Goal: Task Accomplishment & Management: Manage account settings

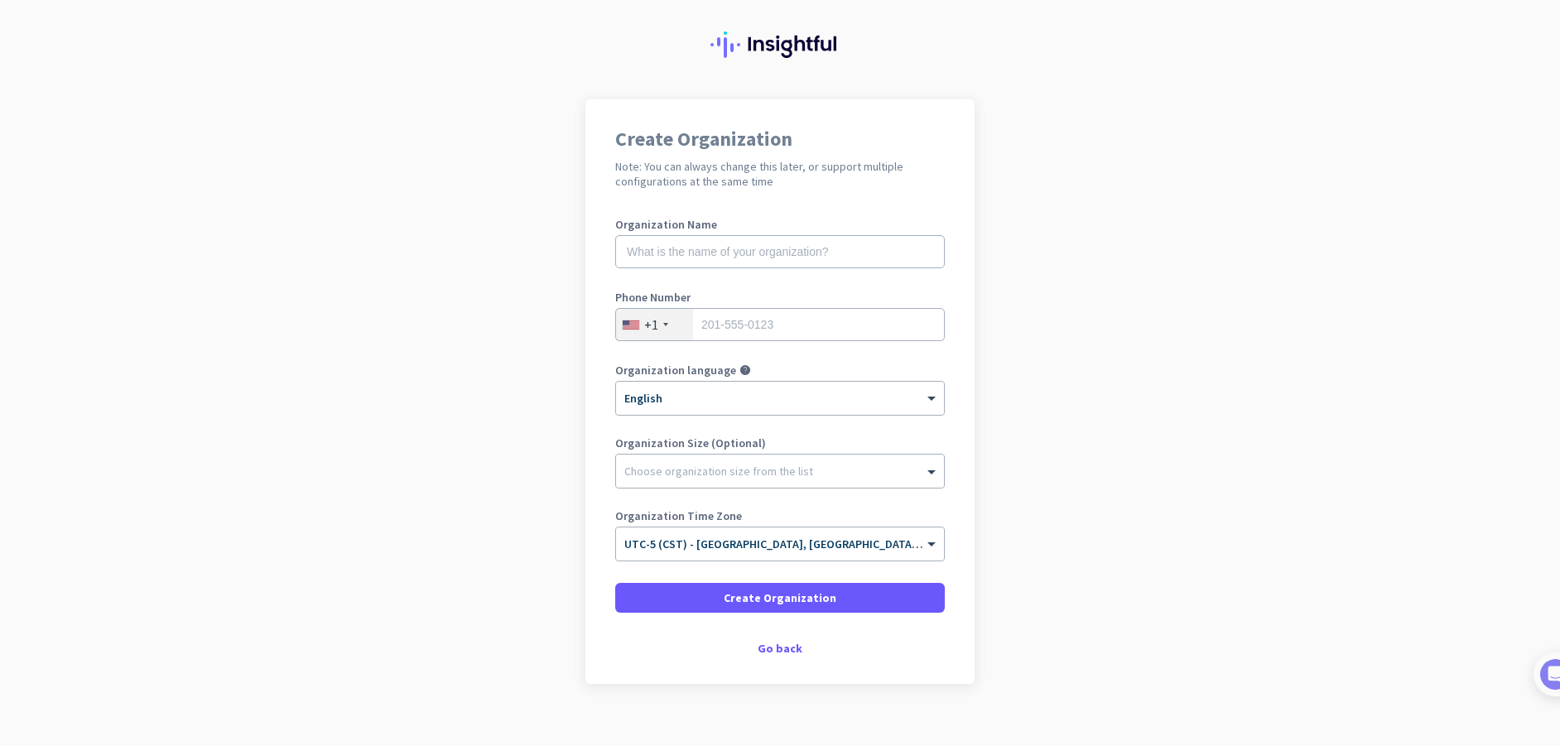
scroll to position [55, 0]
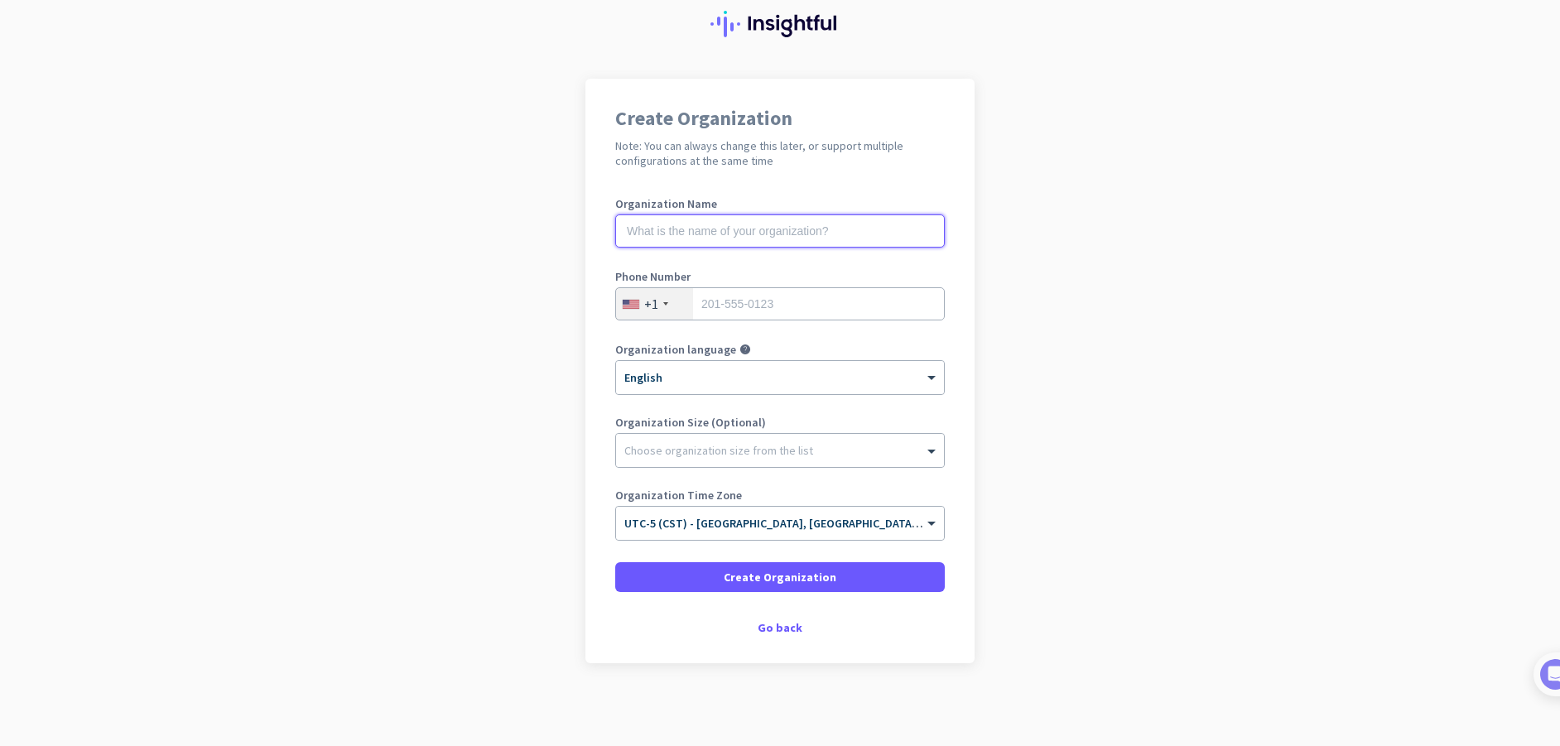
click at [766, 225] on input "text" at bounding box center [779, 230] width 329 height 33
type input "Southeast Health"
type input "3347938088"
click at [520, 401] on app-onboarding-organization "Create Organization Note: You can always change this later, or support multiple…" at bounding box center [780, 412] width 1560 height 667
click at [533, 482] on app-onboarding-organization "Create Organization Note: You can always change this later, or support multiple…" at bounding box center [780, 412] width 1560 height 667
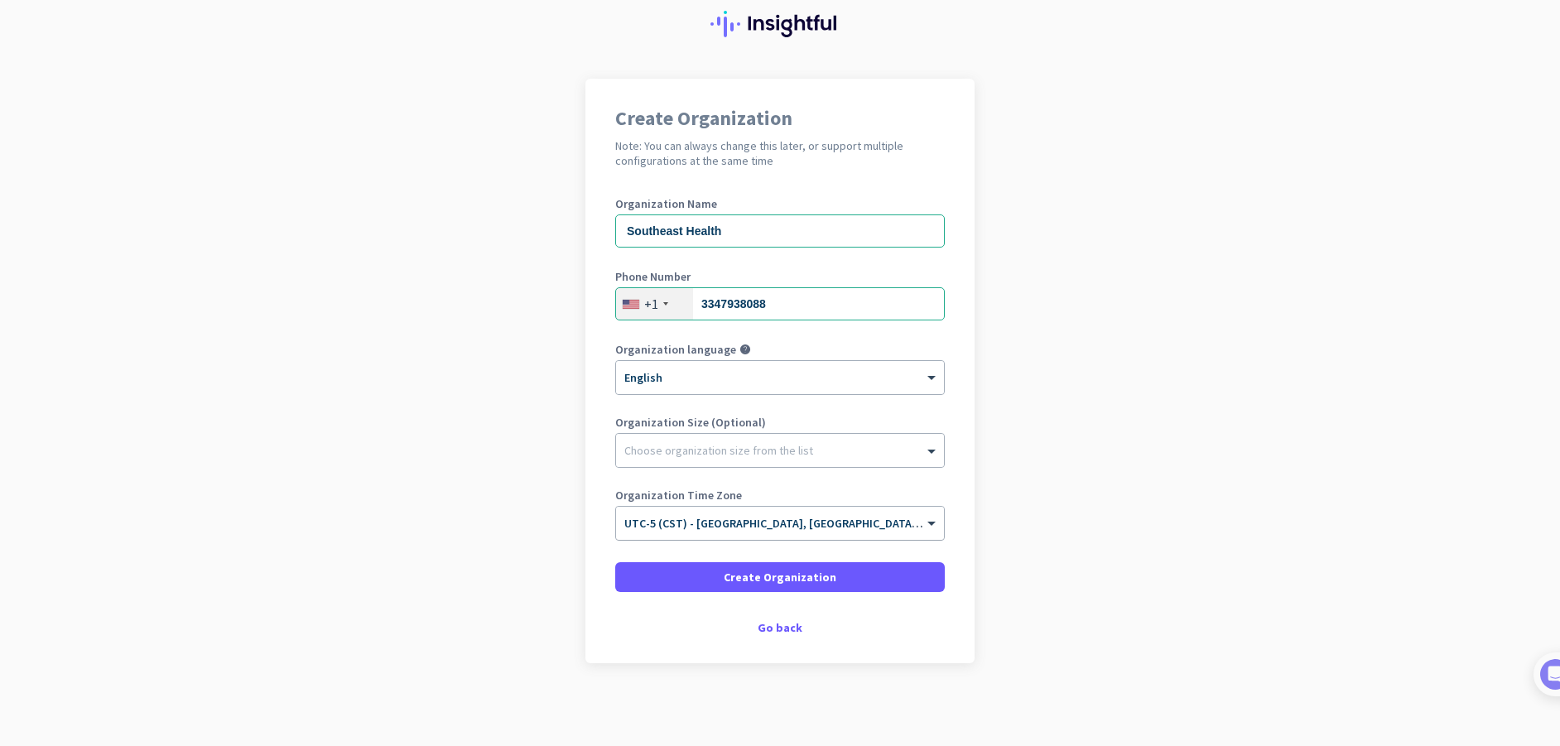
click at [872, 523] on input "text" at bounding box center [763, 518] width 278 height 12
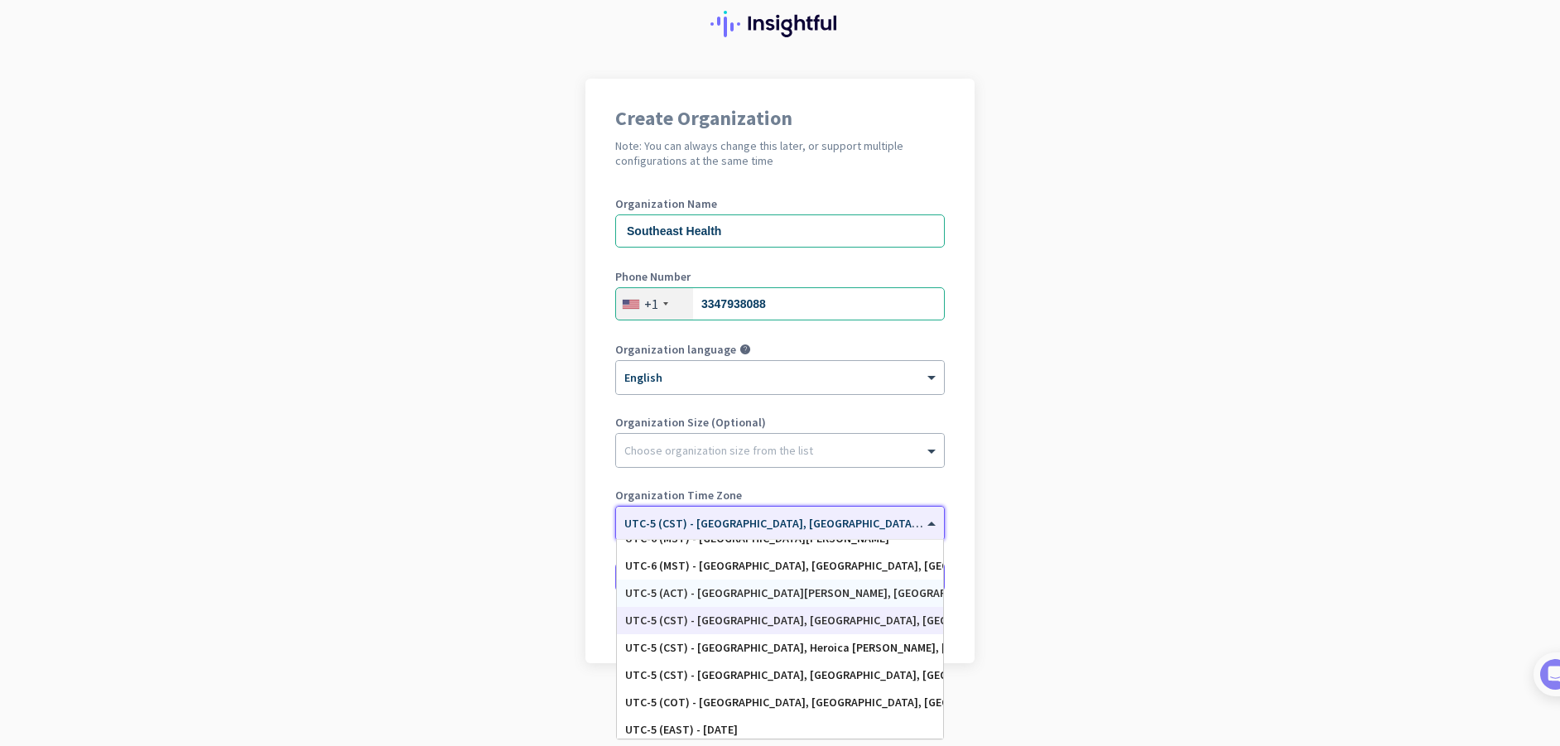
scroll to position [715, 0]
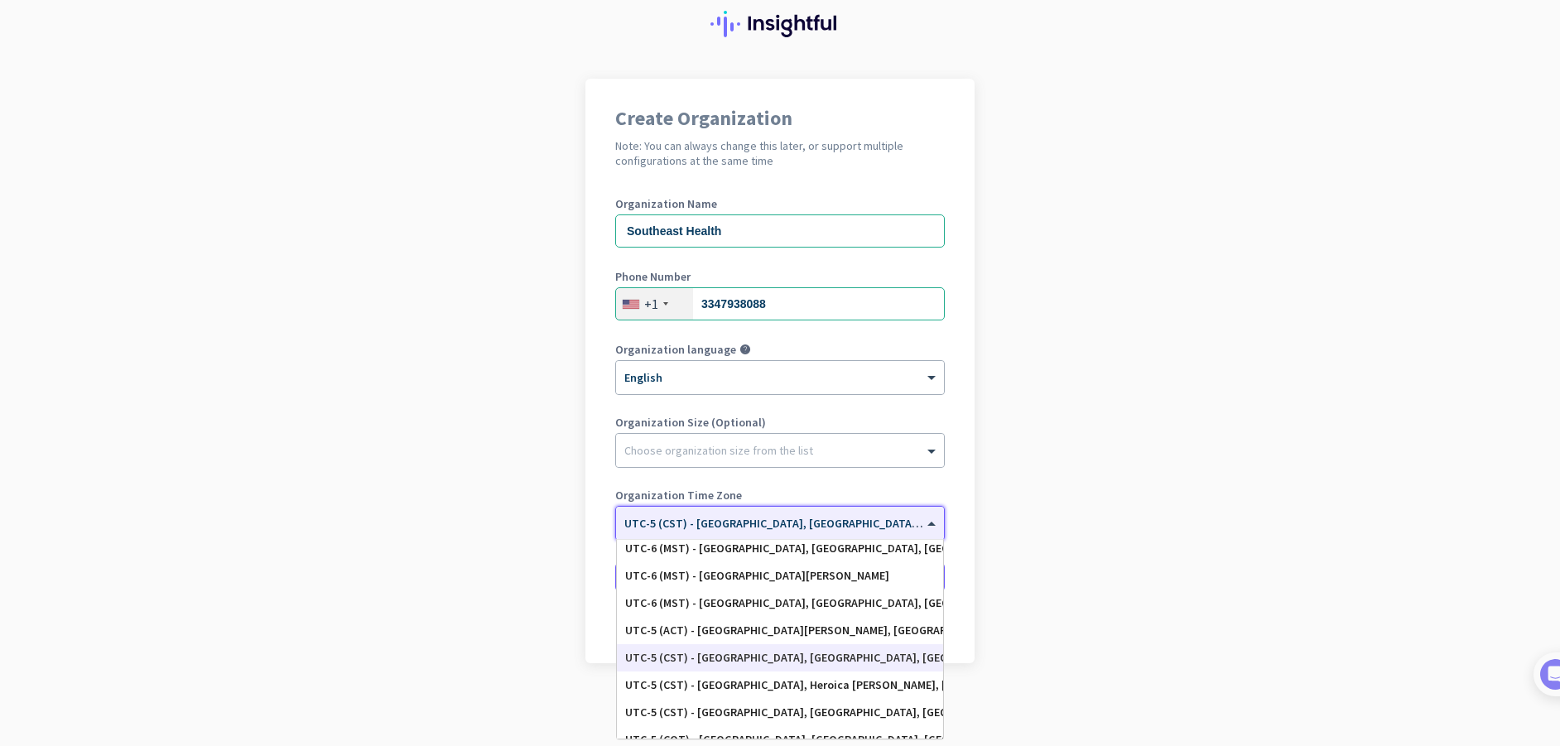
click at [770, 656] on div "UTC-5 (CST) - [GEOGRAPHIC_DATA], [GEOGRAPHIC_DATA], [GEOGRAPHIC_DATA], [GEOGRAP…" at bounding box center [780, 658] width 310 height 14
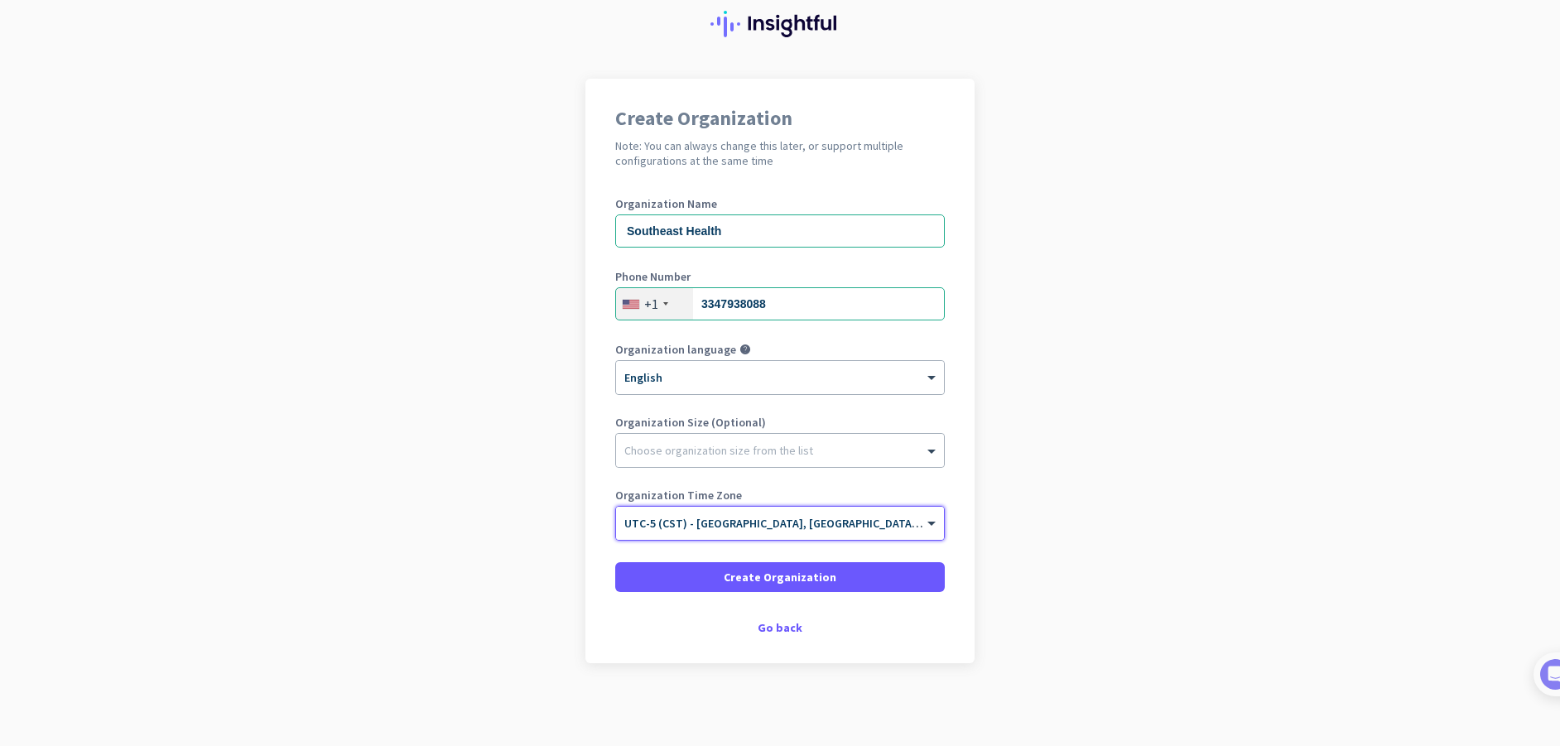
click at [482, 545] on app-onboarding-organization "Create Organization Note: You can always change this later, or support multiple…" at bounding box center [780, 412] width 1560 height 667
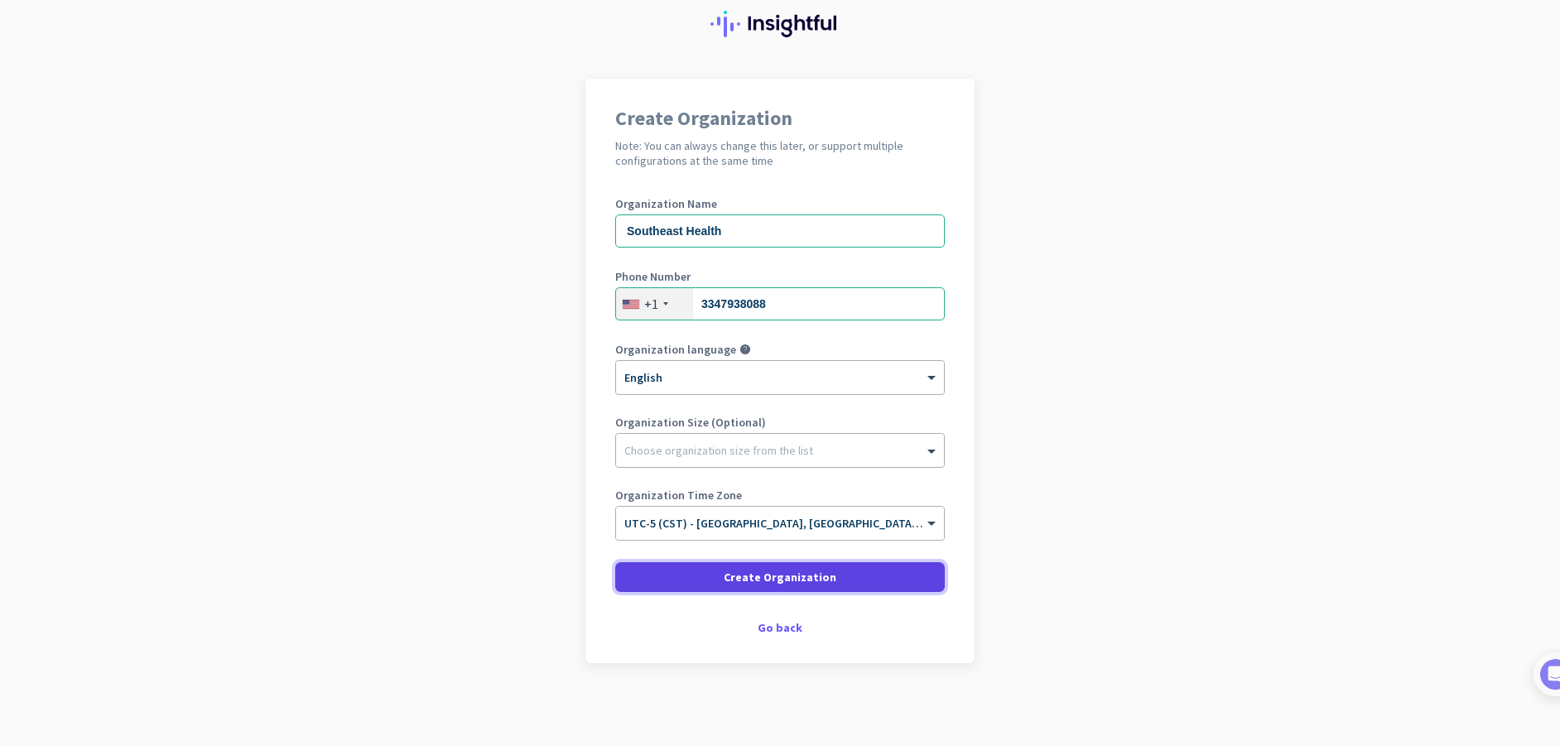
click at [791, 577] on span "Create Organization" at bounding box center [779, 577] width 113 height 17
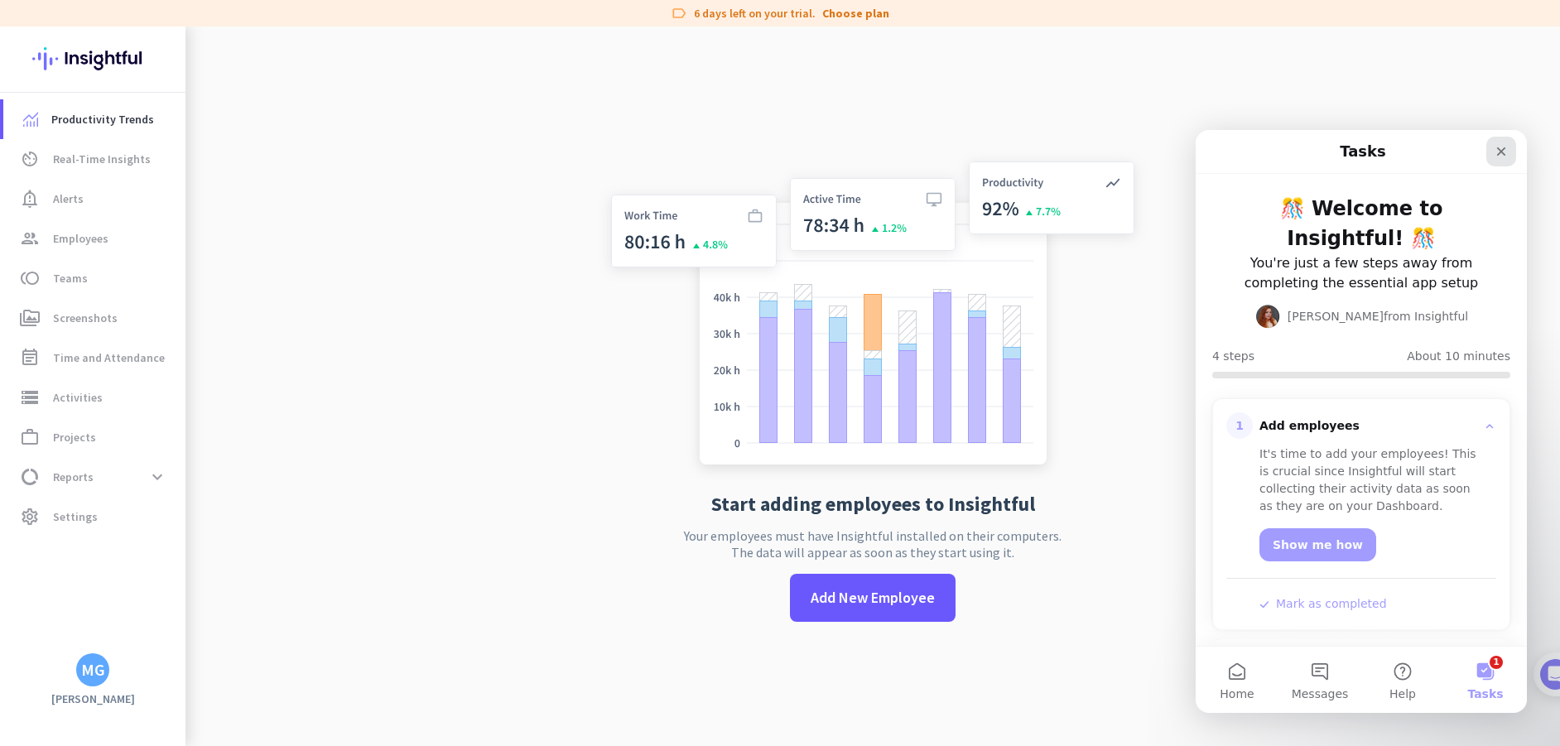
click at [1497, 150] on icon "Close" at bounding box center [1500, 151] width 13 height 13
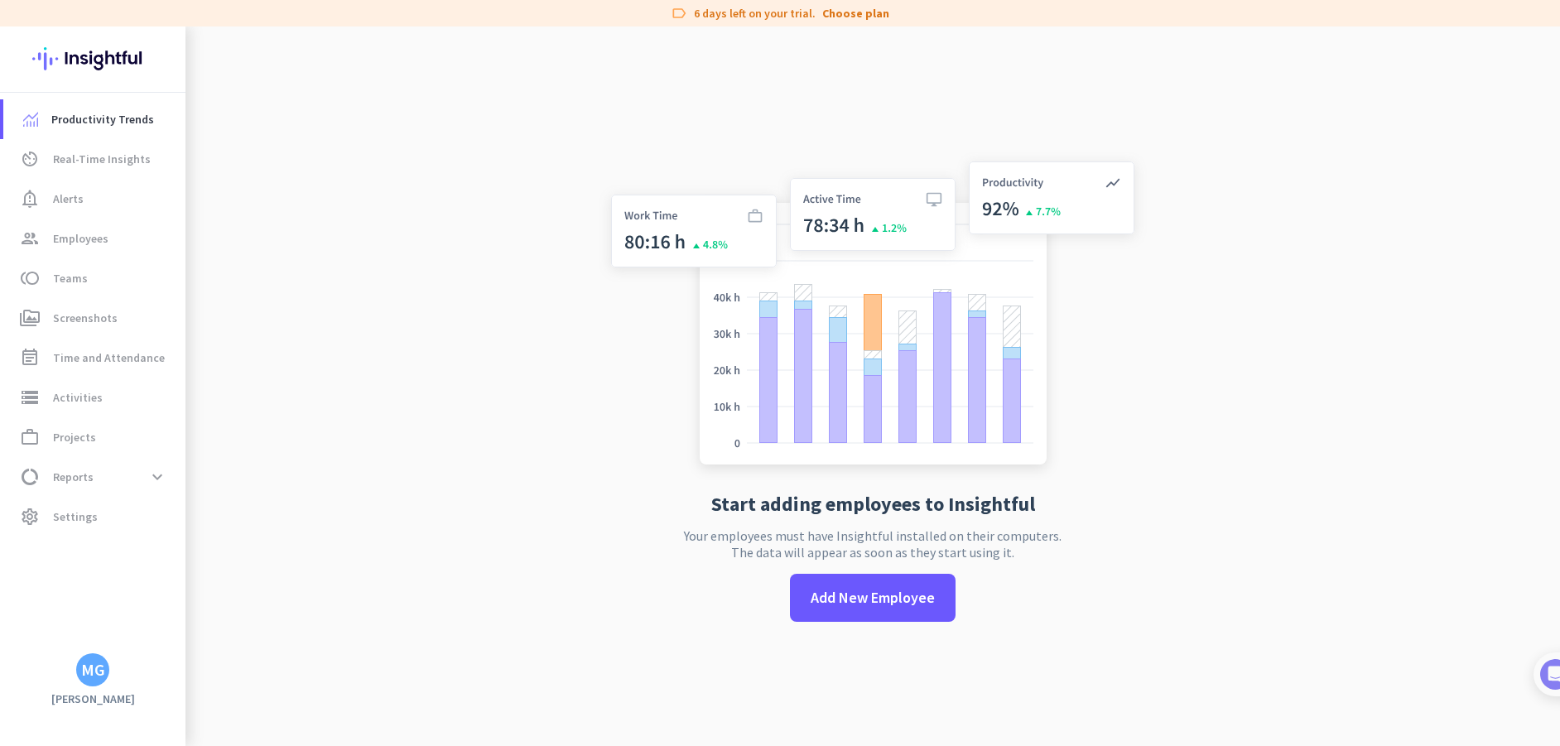
click at [443, 382] on app-no-employees "Start adding employees to Insightful Your employees must have Insightful instal…" at bounding box center [872, 399] width 1374 height 746
click at [334, 307] on app-no-employees "Start adding employees to Insightful Your employees must have Insightful instal…" at bounding box center [872, 399] width 1374 height 746
click at [69, 360] on span "Time and Attendance" at bounding box center [109, 358] width 112 height 20
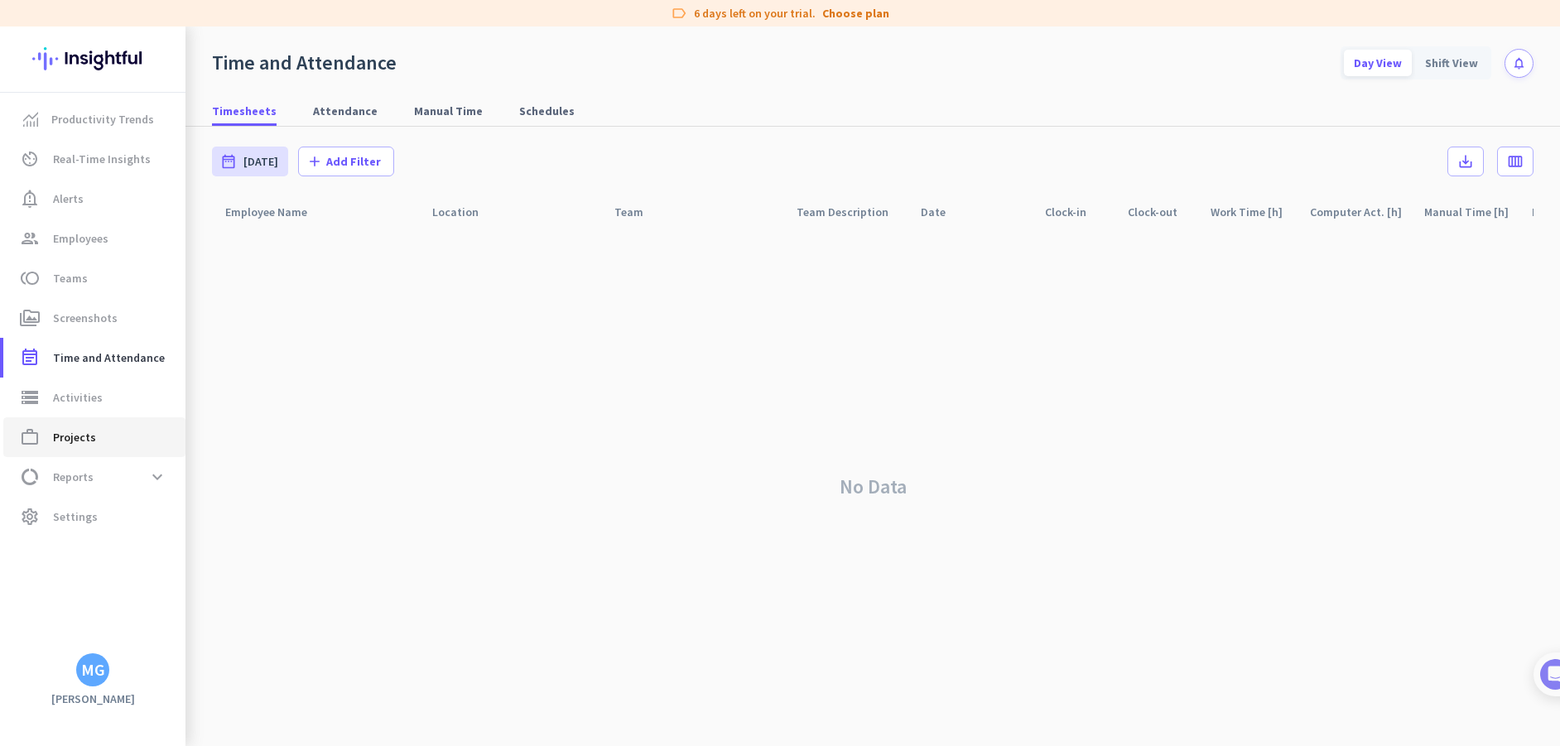
click at [73, 435] on span "Projects" at bounding box center [74, 437] width 43 height 20
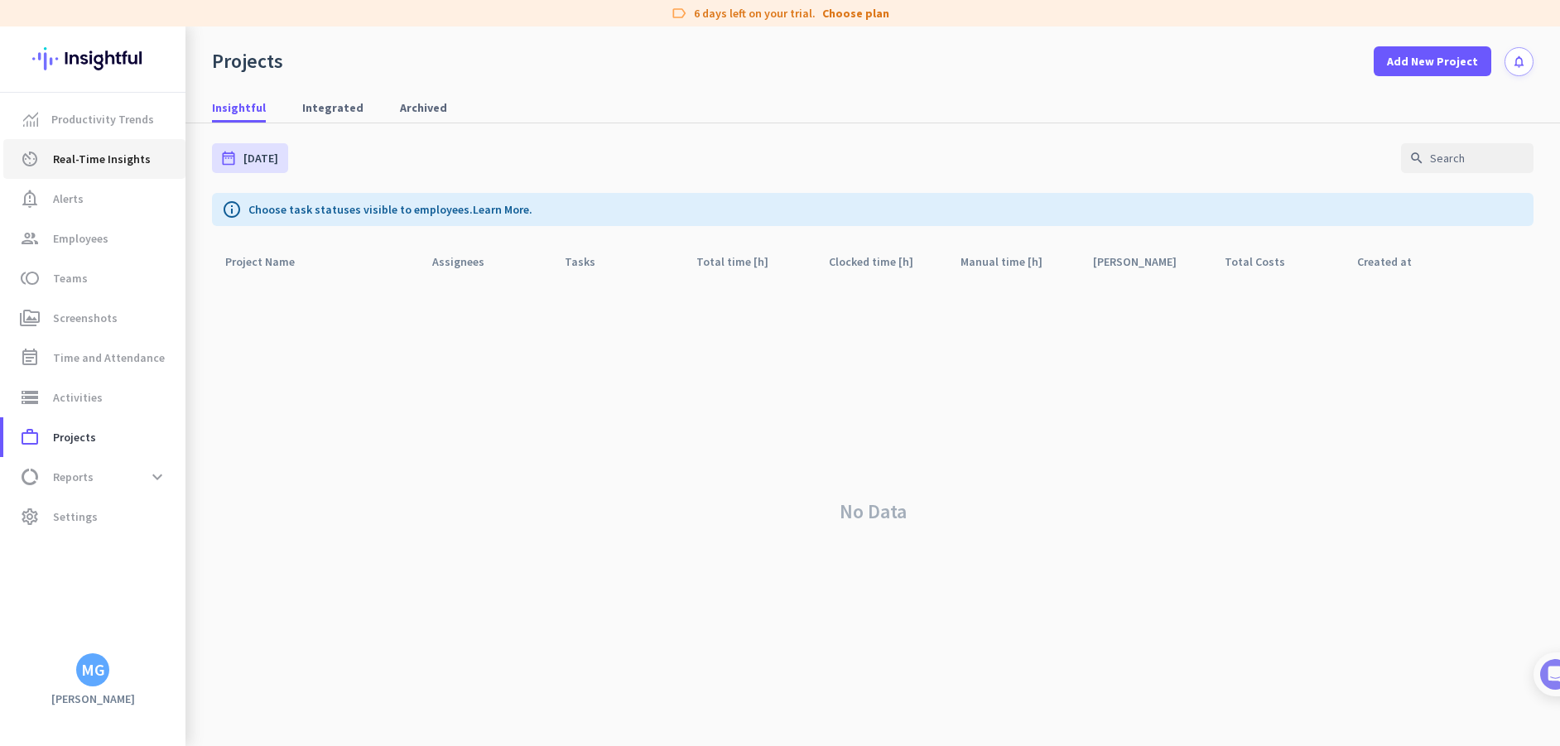
click at [118, 160] on span "Real-Time Insights" at bounding box center [102, 159] width 98 height 20
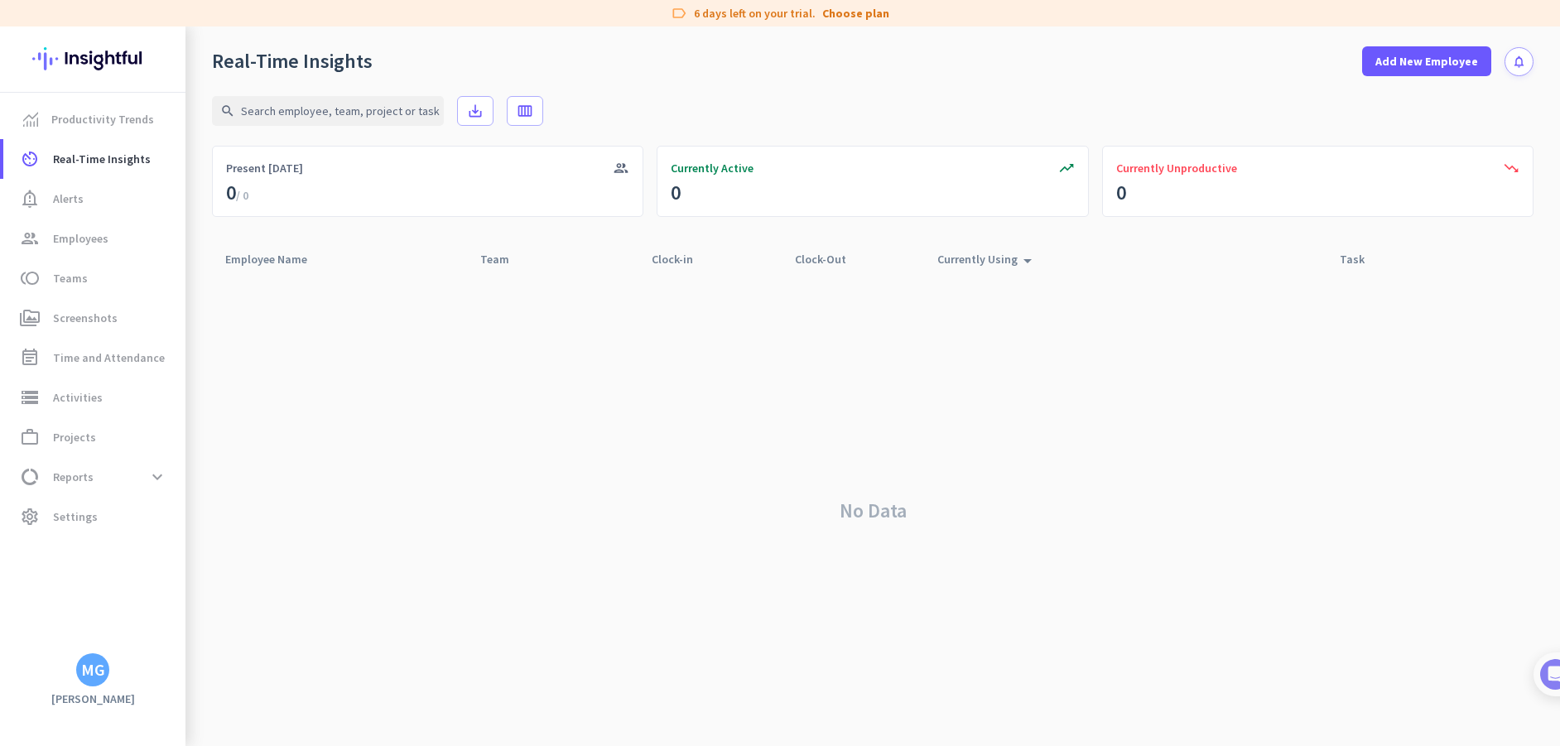
click at [488, 434] on div "No Data" at bounding box center [872, 510] width 1321 height 471
click at [91, 317] on span "Screenshots" at bounding box center [85, 318] width 65 height 20
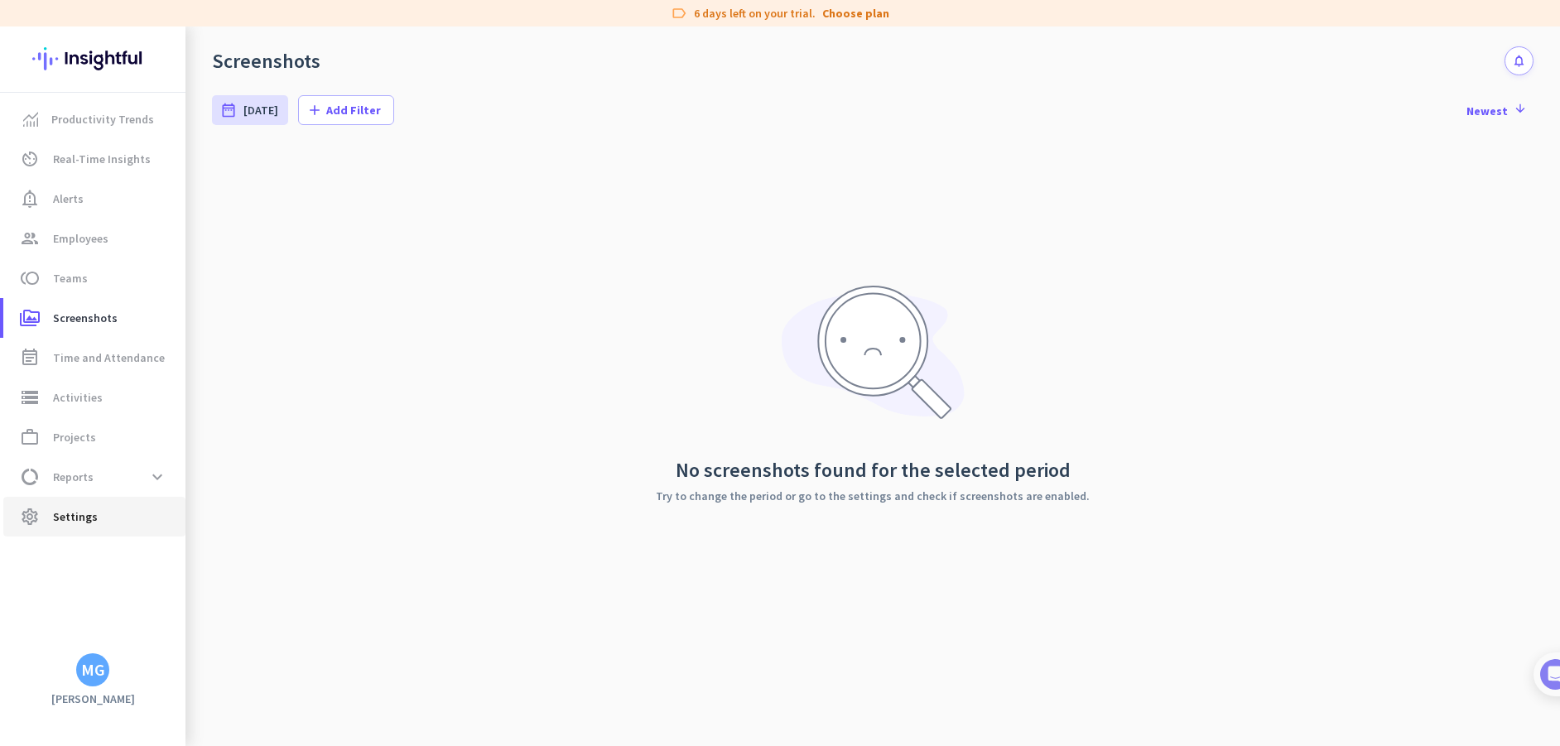
click at [75, 520] on span "Settings" at bounding box center [75, 517] width 45 height 20
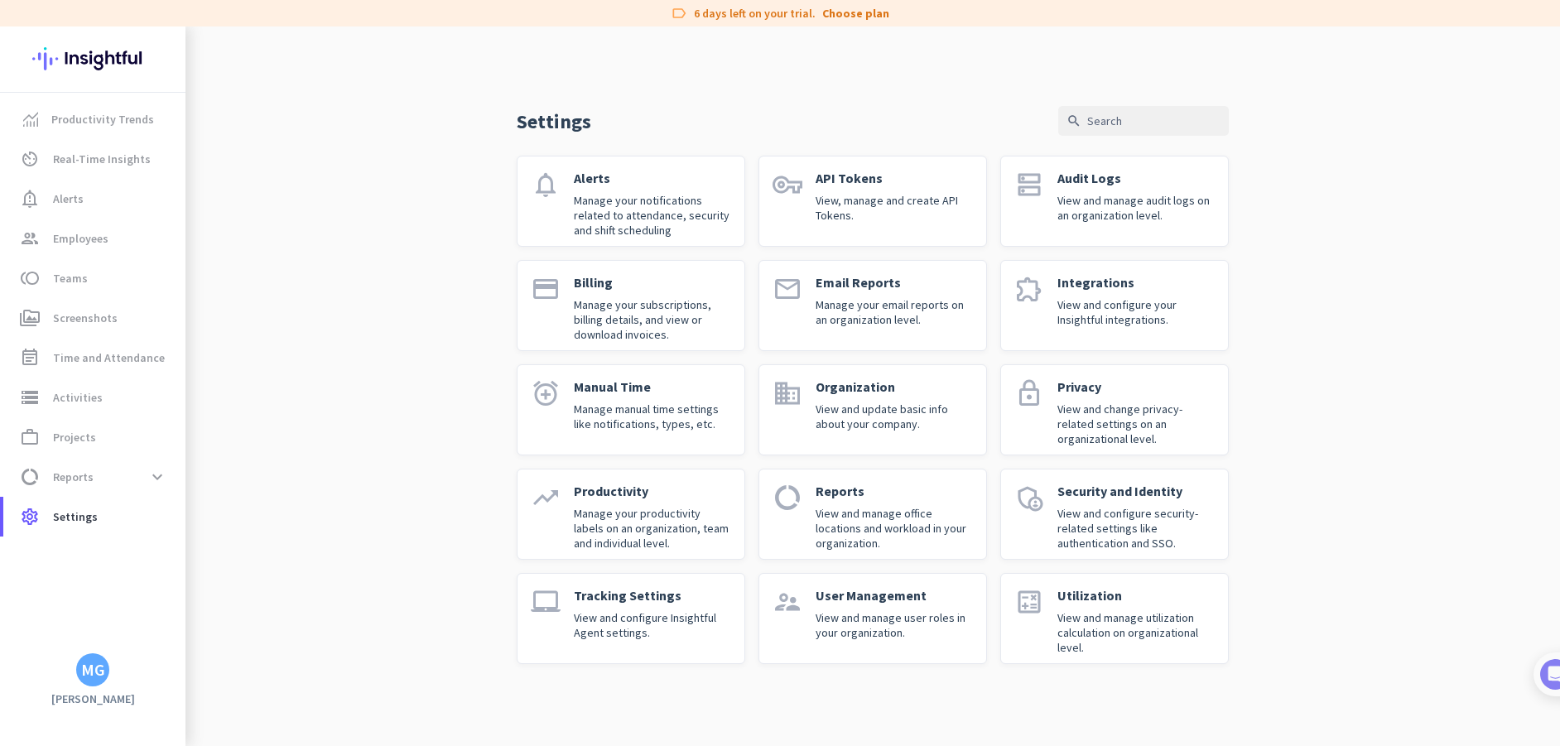
click at [625, 599] on p "Tracking Settings" at bounding box center [652, 595] width 157 height 17
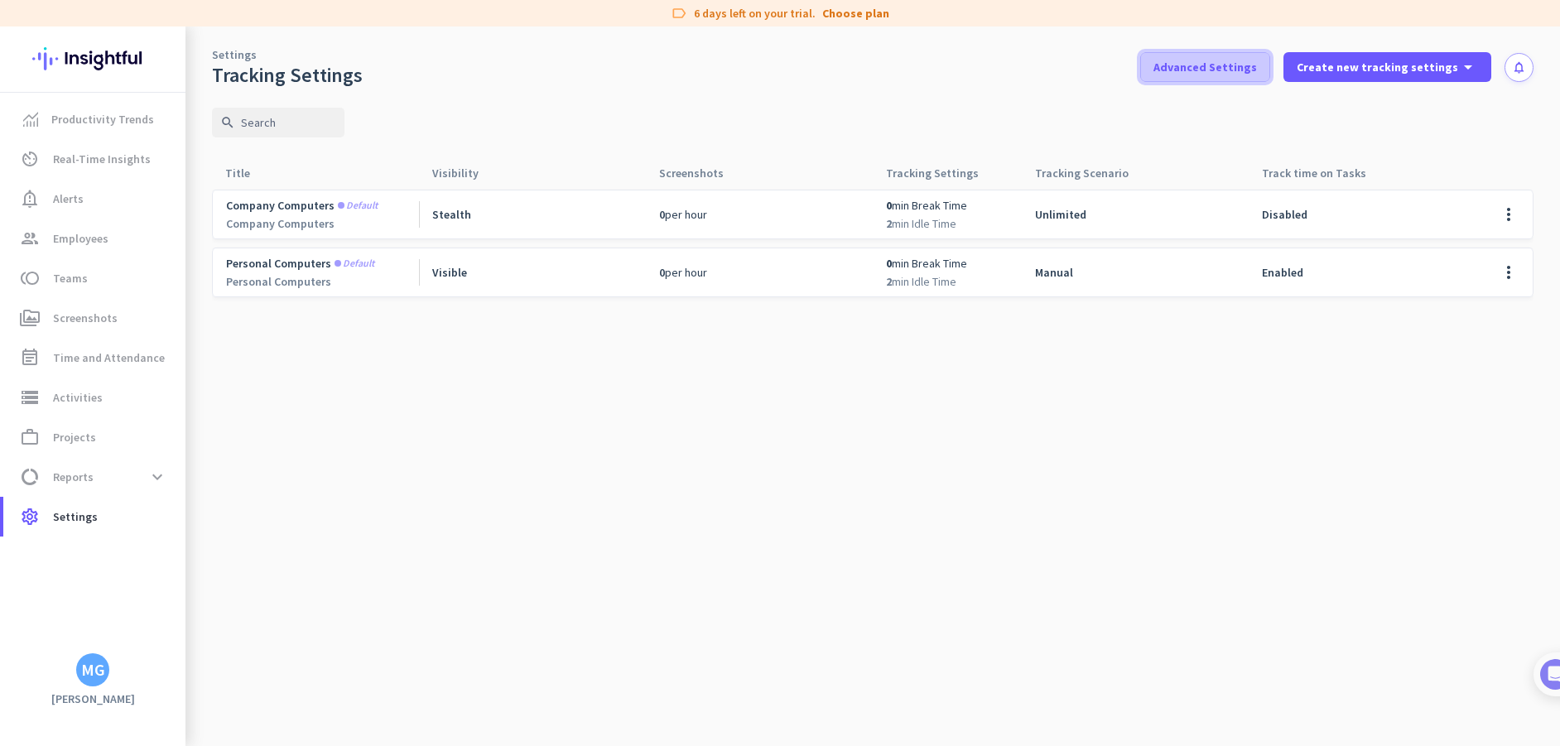
click at [1217, 63] on span "Advanced Settings" at bounding box center [1204, 67] width 103 height 17
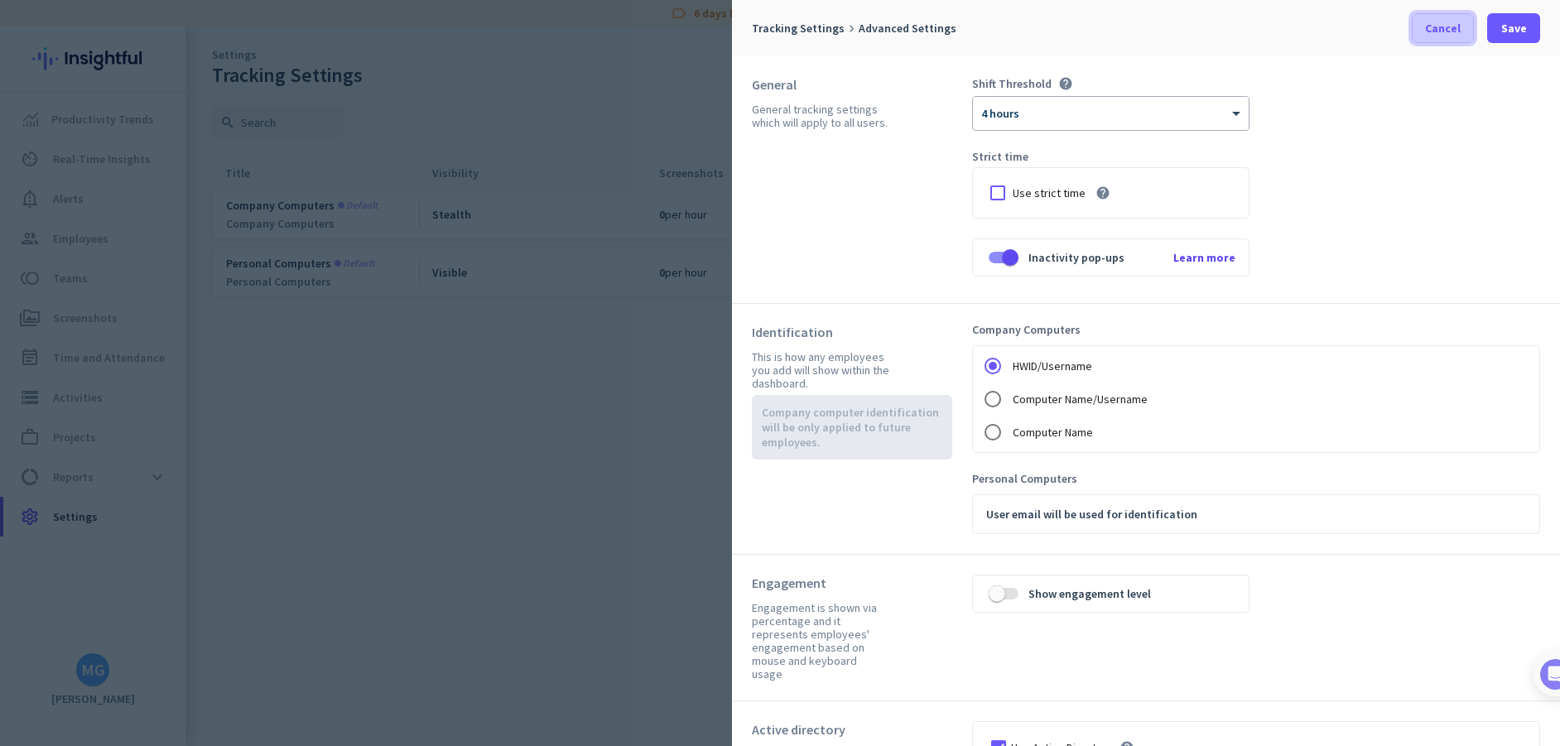
click at [1441, 29] on span "Cancel" at bounding box center [1443, 28] width 36 height 17
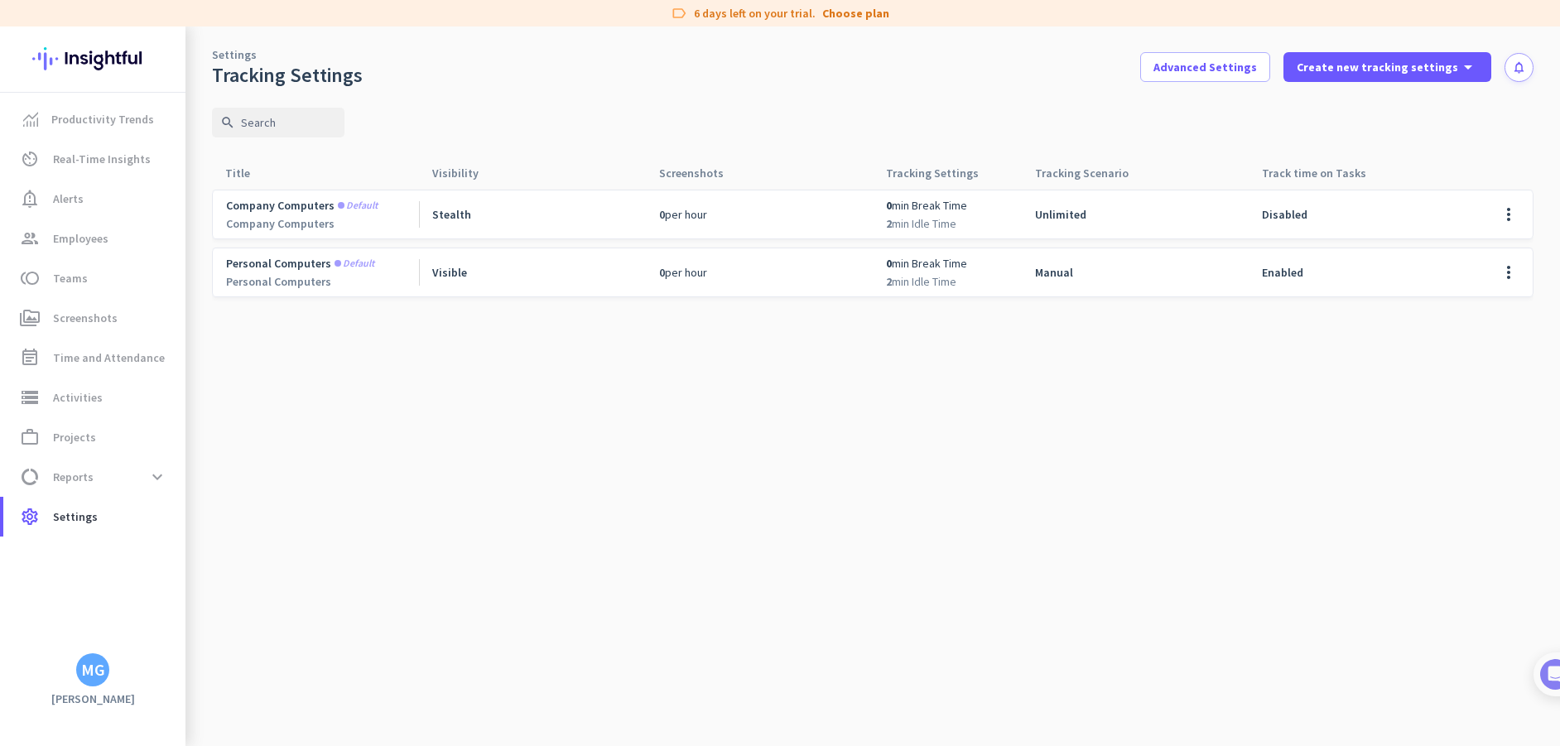
click at [1218, 390] on cdk-virtual-scroll-viewport "Company computers Default Company Computers Stealth 0 per hour 0 min Break Time…" at bounding box center [872, 467] width 1321 height 557
click at [1373, 65] on span "Create new tracking settings" at bounding box center [1376, 67] width 161 height 17
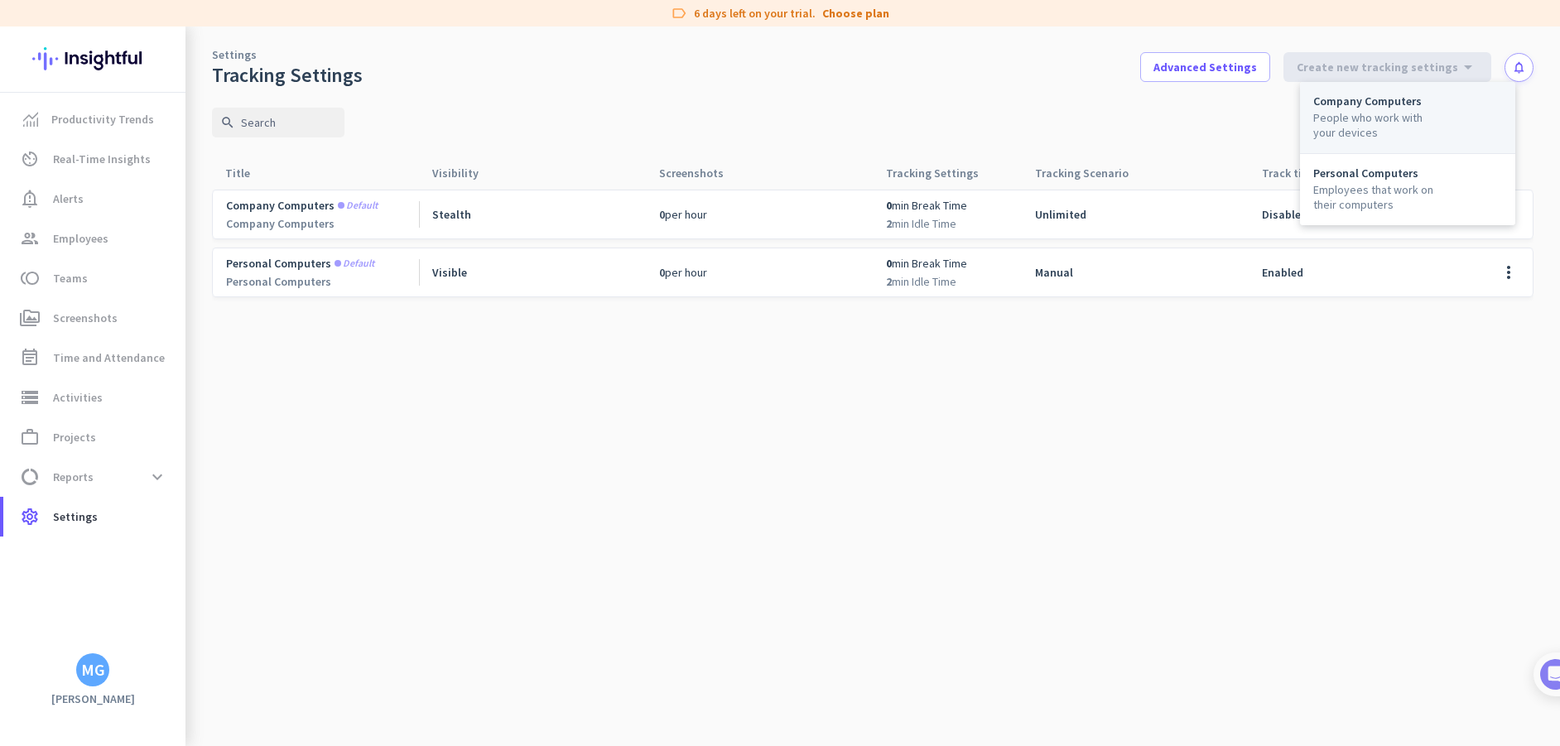
click at [1370, 109] on div "Company Computers People who work with your devices" at bounding box center [1407, 118] width 215 height 72
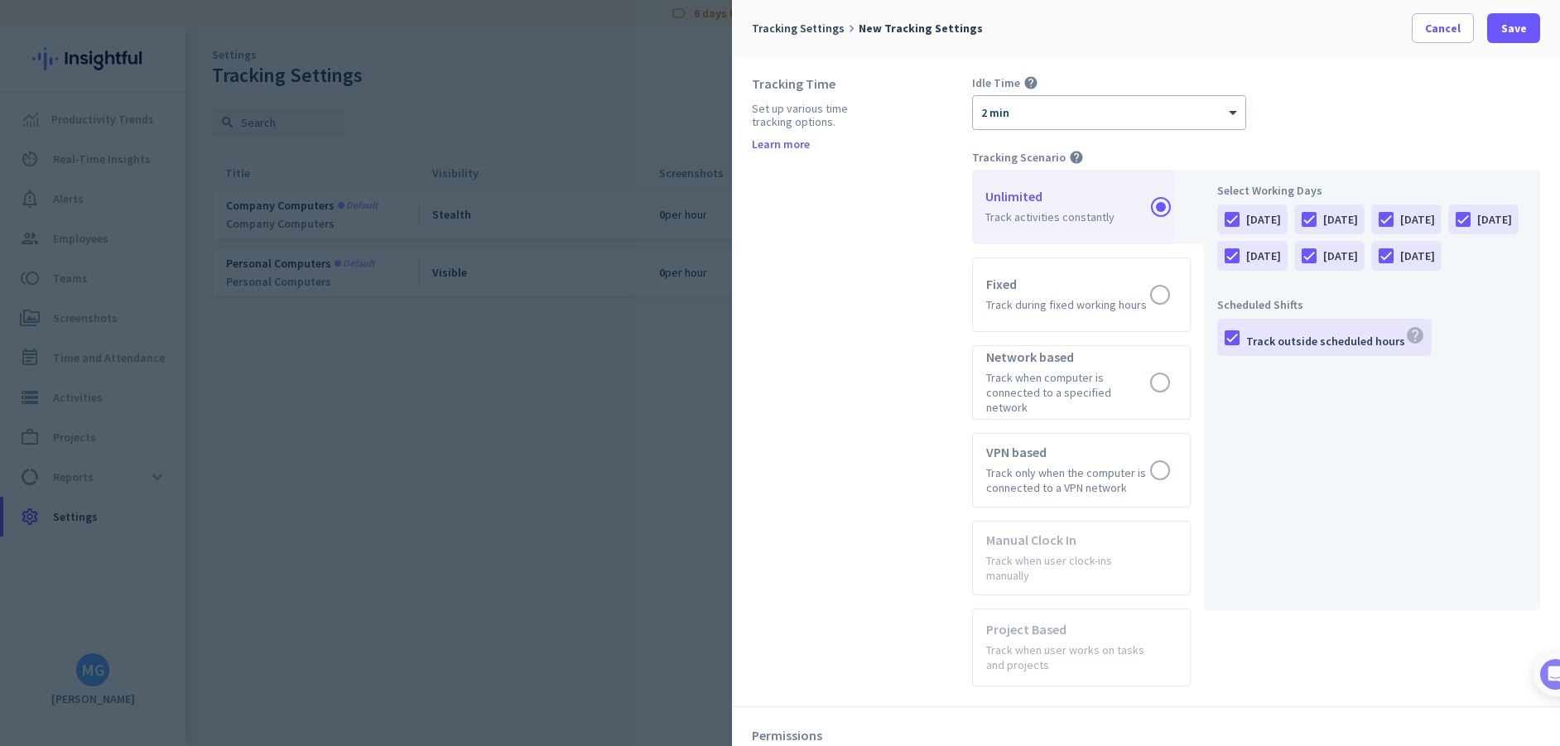
scroll to position [626, 0]
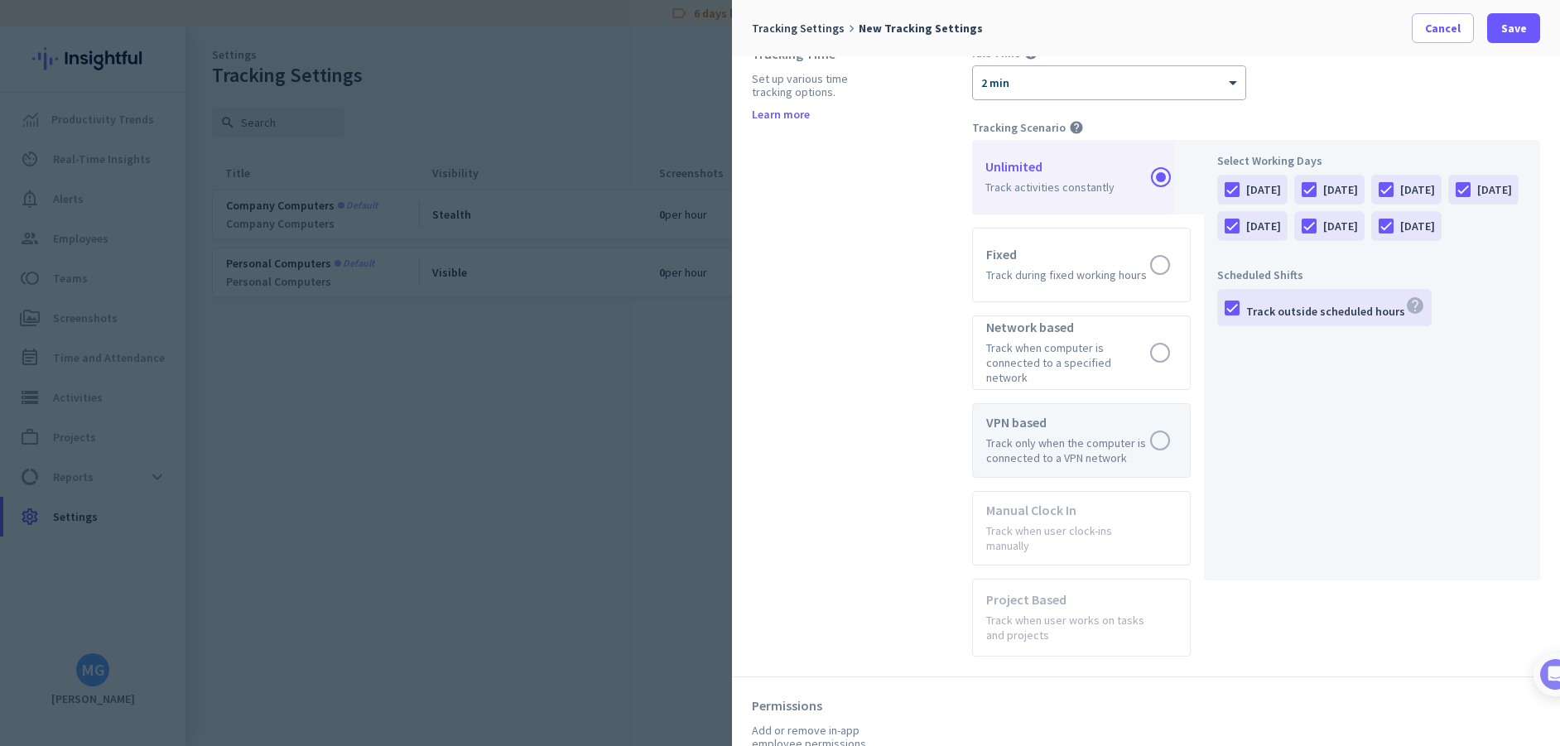
click at [1031, 426] on label at bounding box center [1081, 440] width 217 height 73
click at [0, 0] on input "radio" at bounding box center [0, 0] width 0 height 0
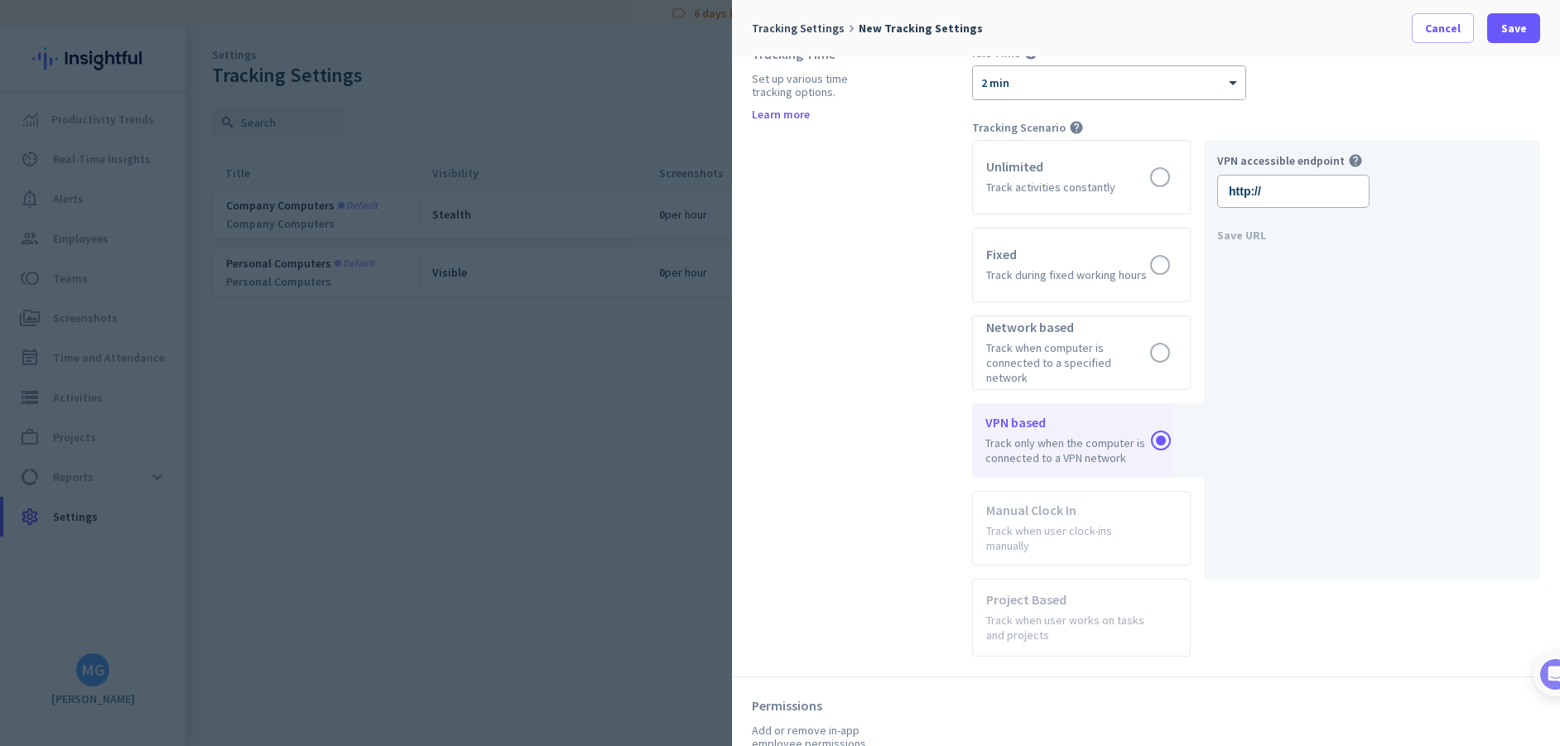
click at [880, 318] on div "Tracking Time Set up various time tracking options. Learn more" at bounding box center [862, 351] width 220 height 611
click at [1026, 258] on label at bounding box center [1081, 264] width 217 height 73
click at [0, 0] on input "radio" at bounding box center [0, 0] width 0 height 0
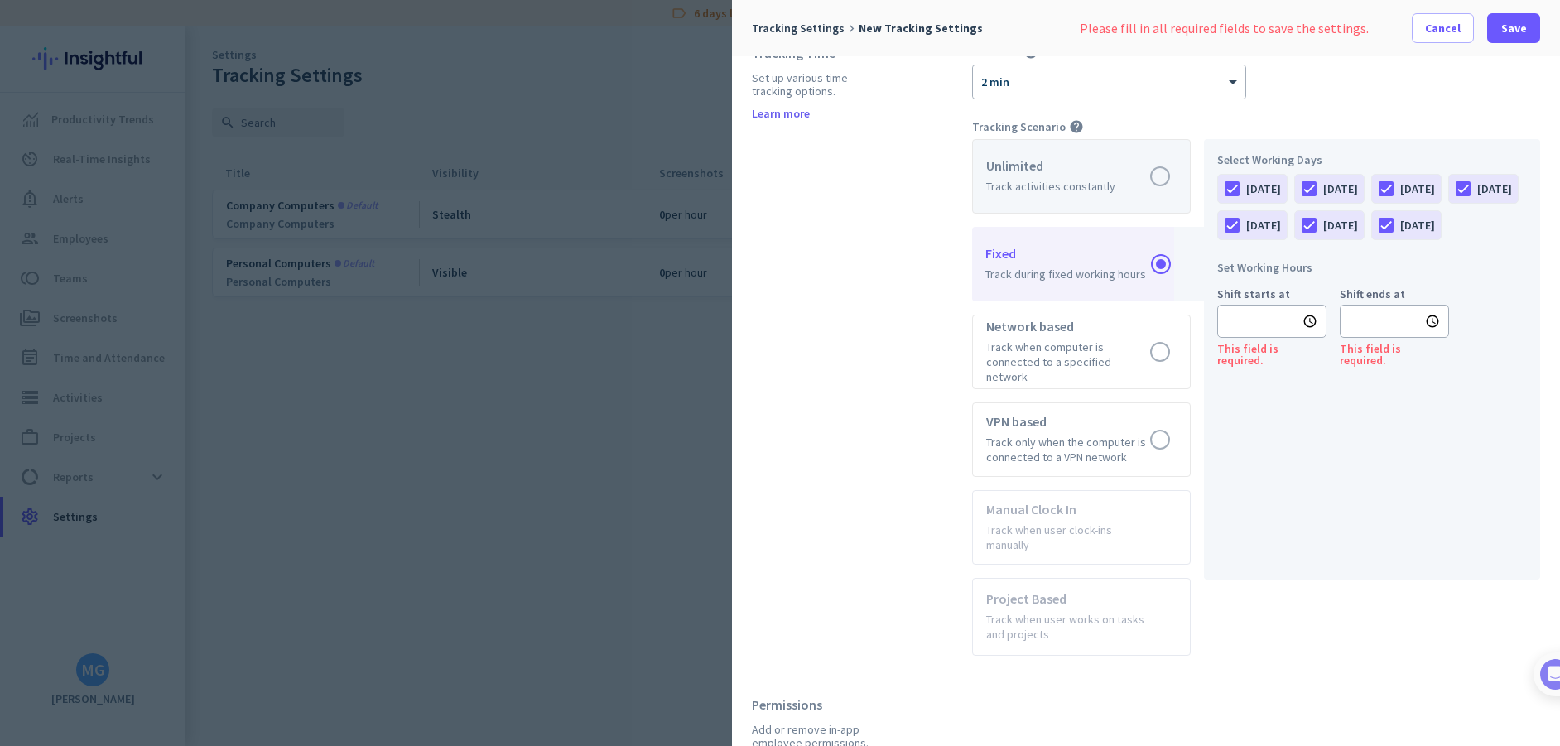
click at [1015, 177] on label at bounding box center [1081, 176] width 217 height 73
click at [0, 0] on input "radio" at bounding box center [0, 0] width 0 height 0
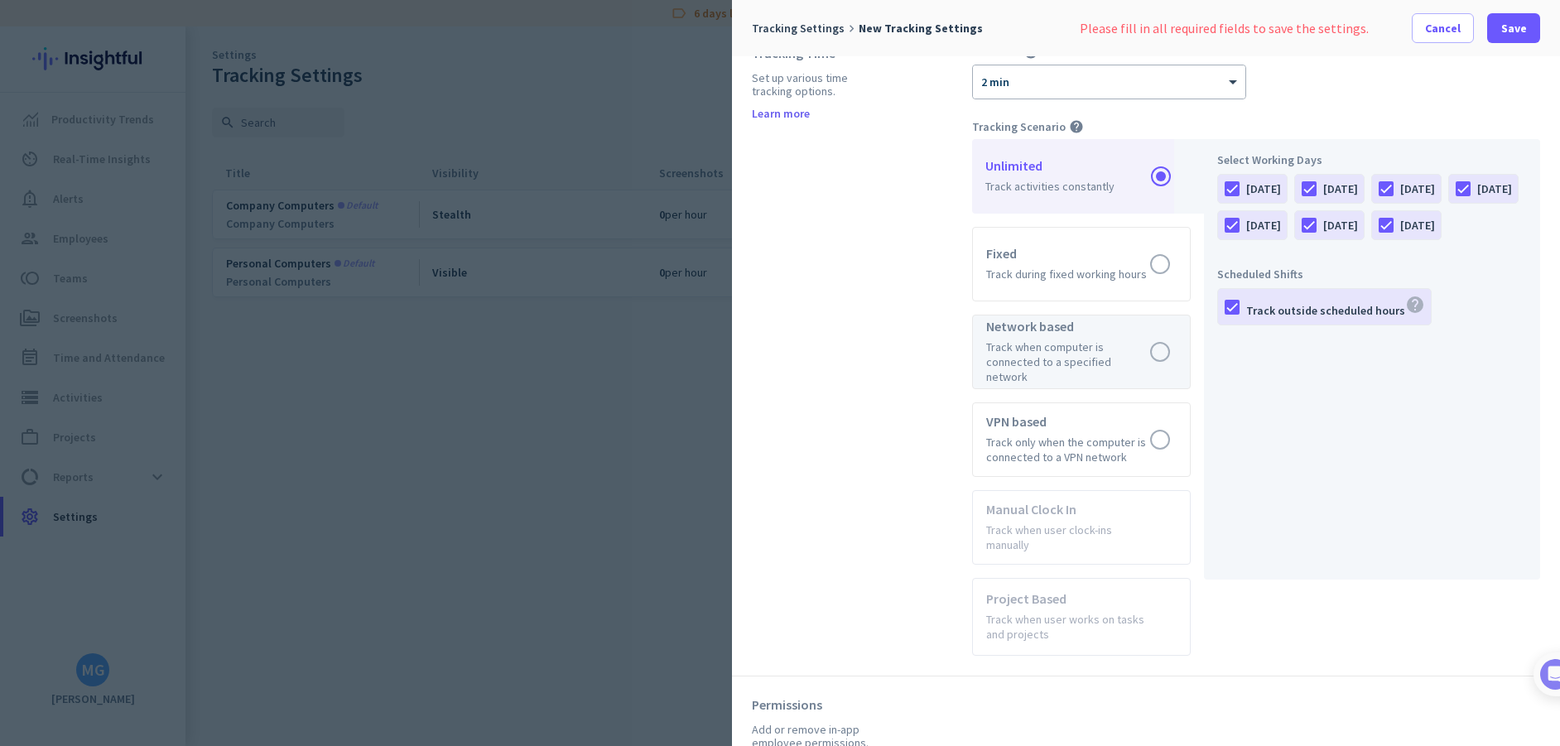
click at [1008, 347] on label at bounding box center [1081, 351] width 217 height 73
click at [0, 0] on input "radio" at bounding box center [0, 0] width 0 height 0
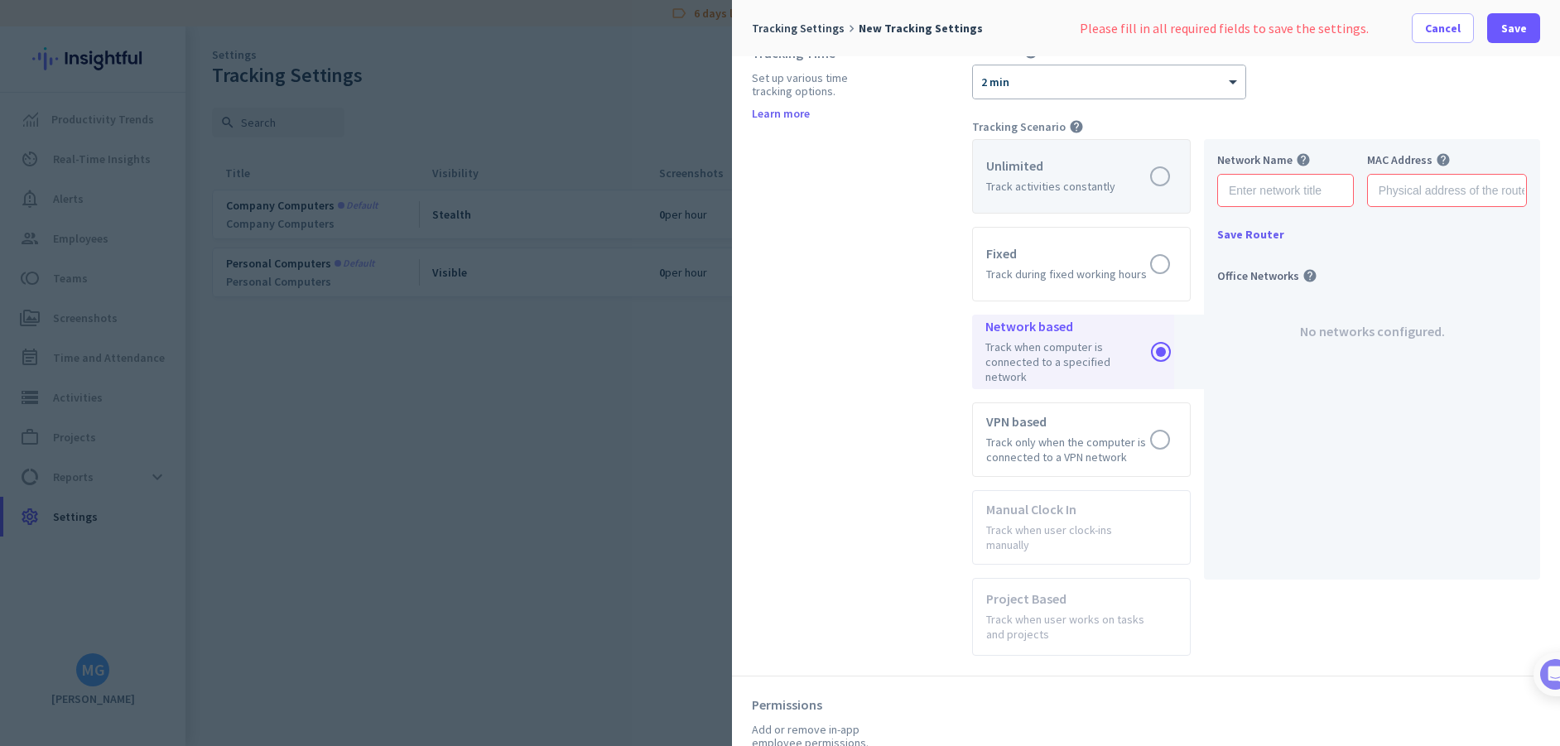
click at [1024, 174] on label at bounding box center [1081, 176] width 217 height 73
click at [0, 0] on input "radio" at bounding box center [0, 0] width 0 height 0
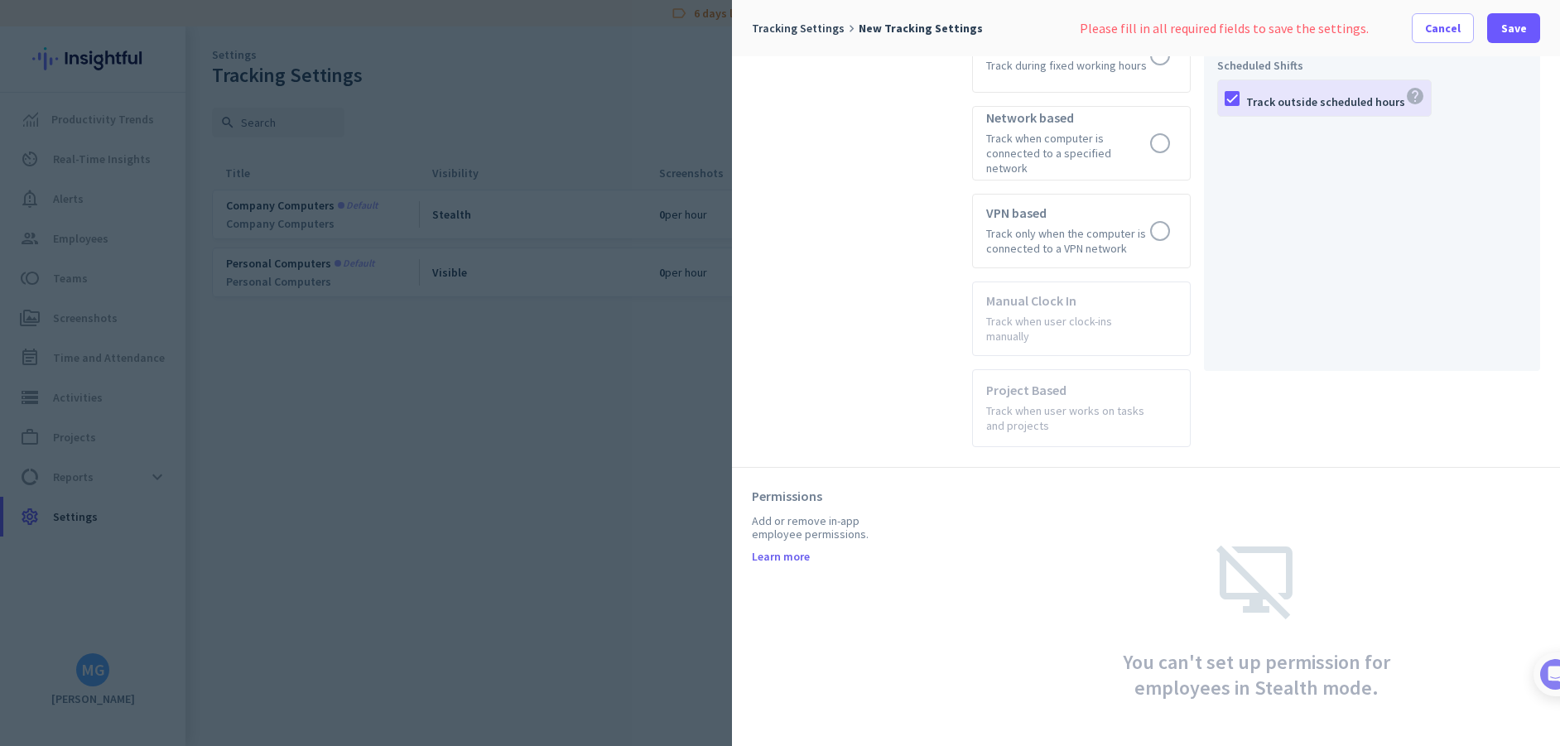
scroll to position [848, 0]
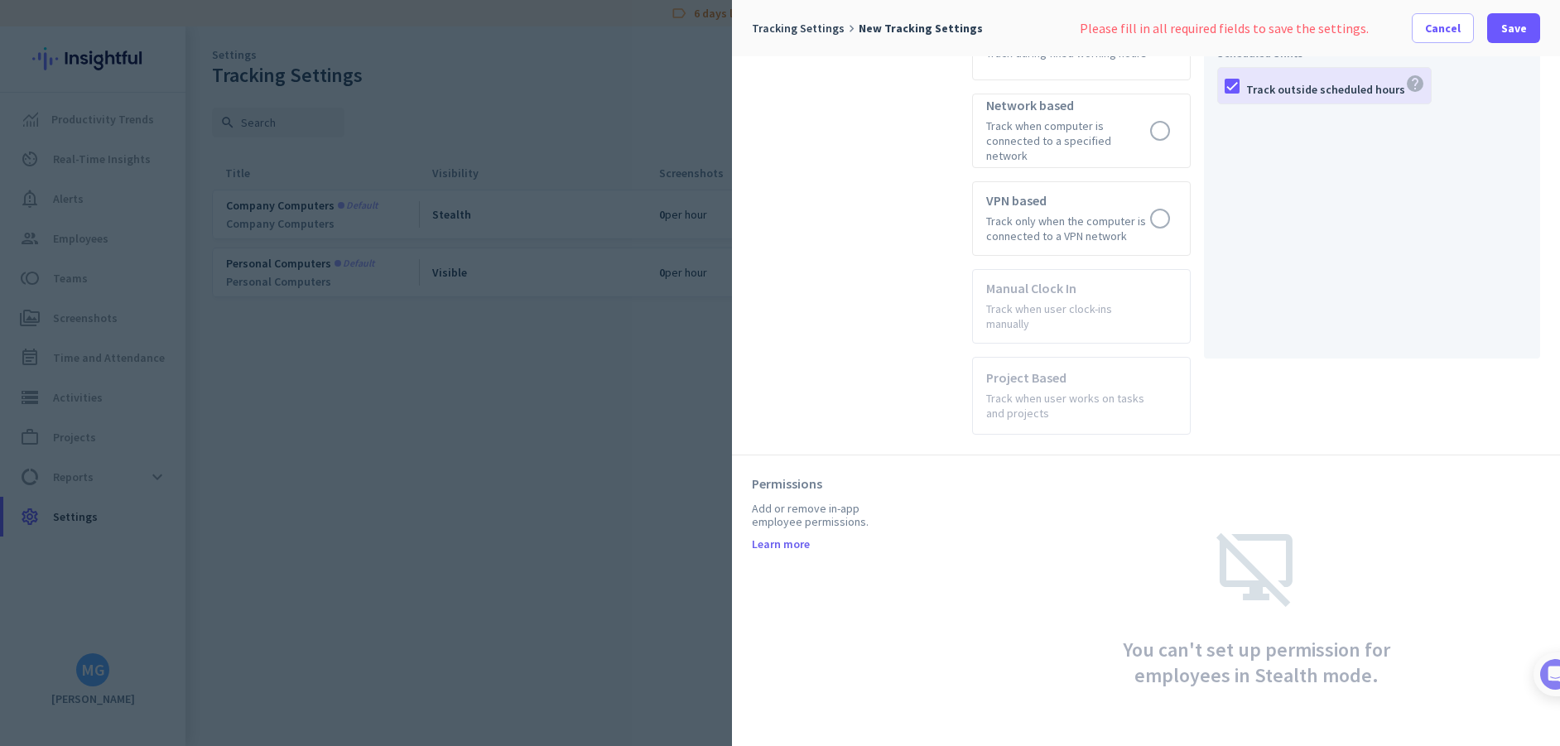
click at [896, 368] on div "Tracking Time Set up various time tracking options. Learn more" at bounding box center [862, 129] width 220 height 611
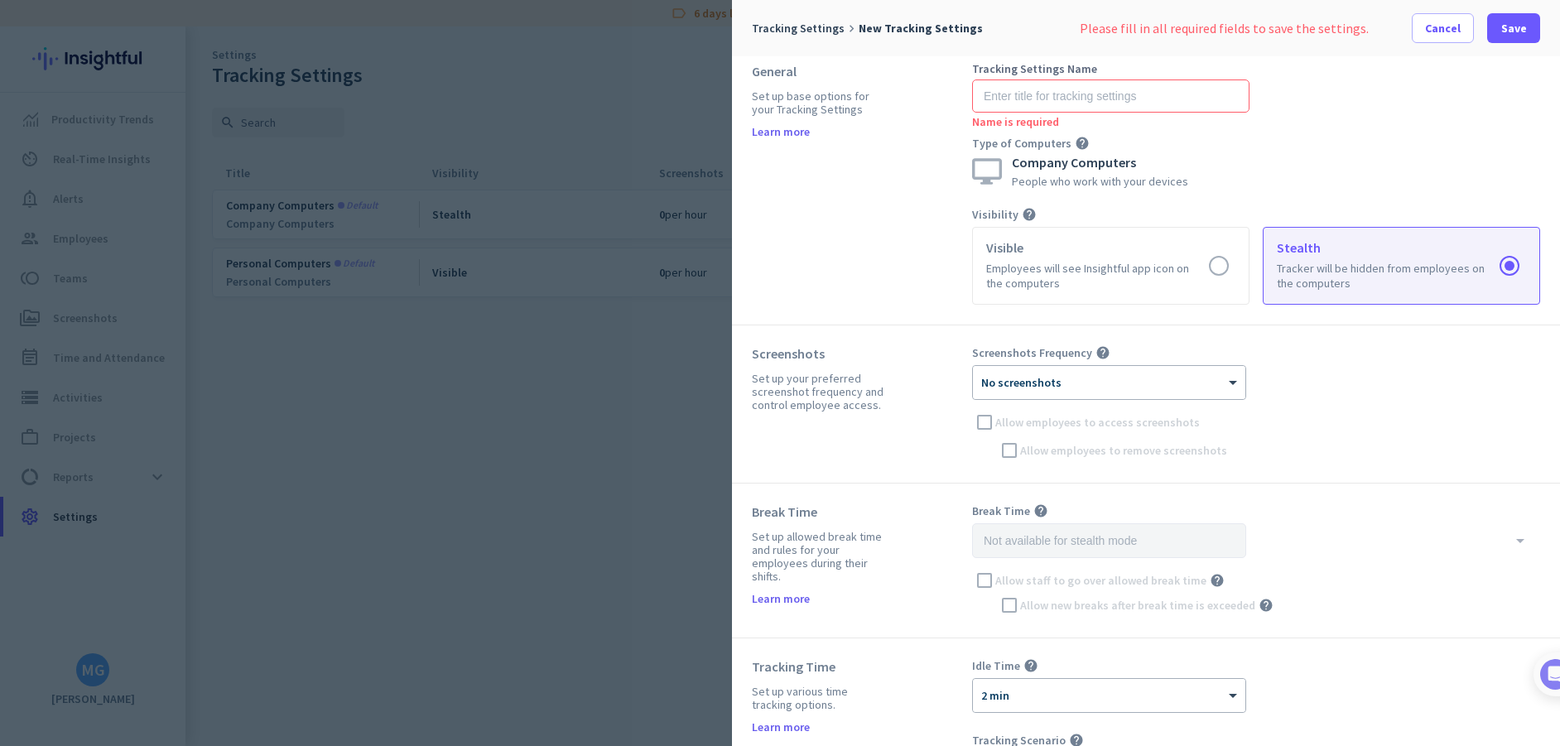
scroll to position [0, 0]
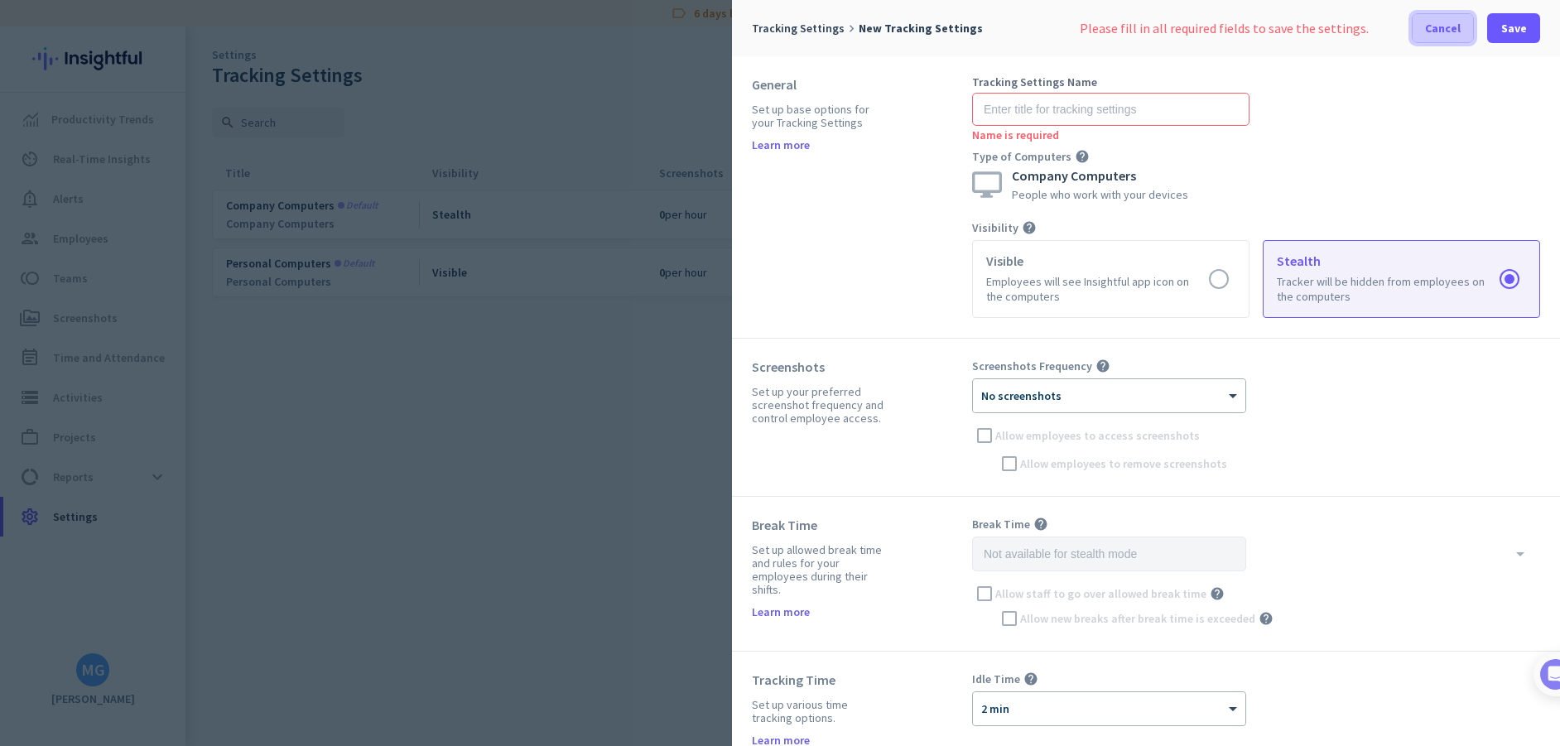
click at [1430, 31] on span "Cancel" at bounding box center [1443, 28] width 36 height 17
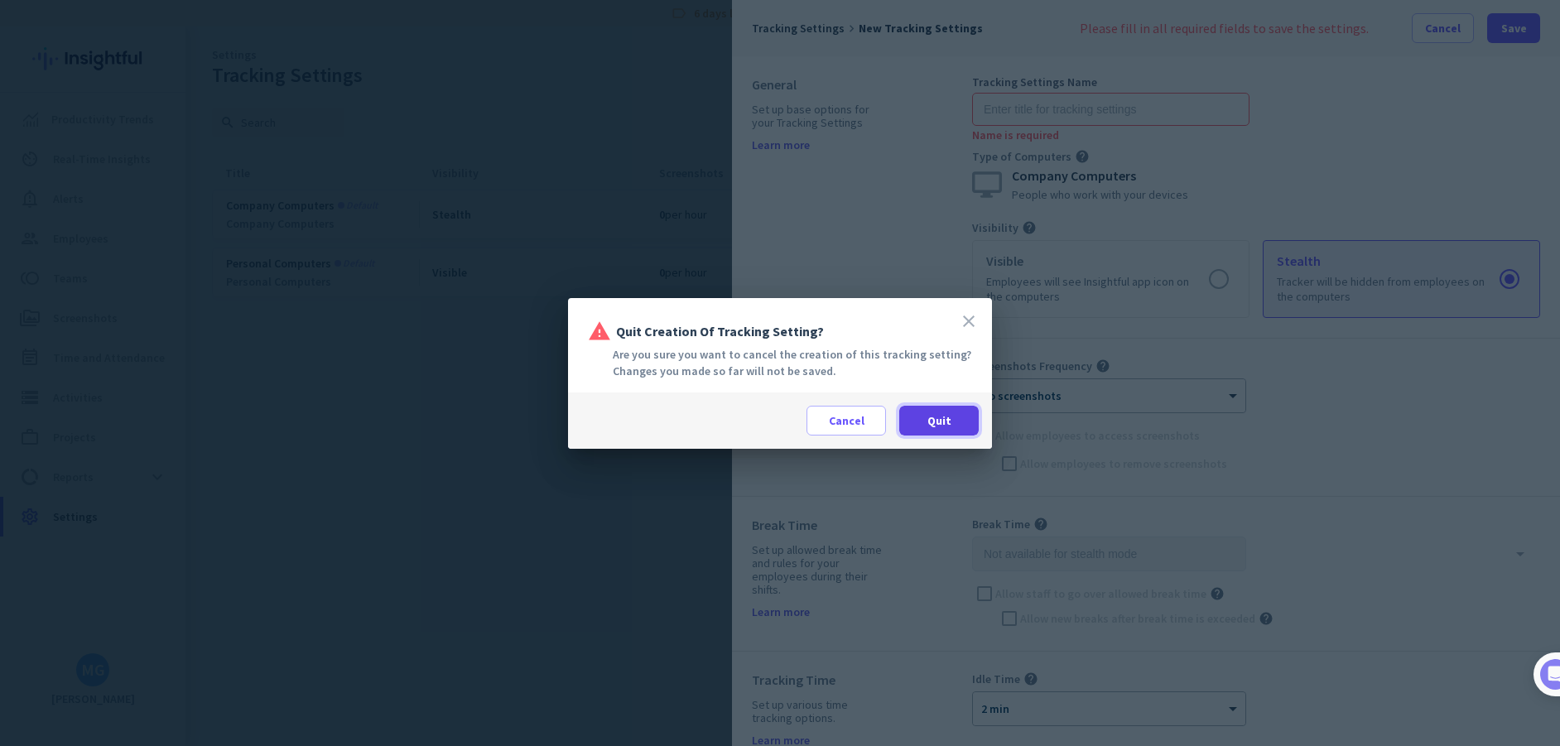
click at [950, 421] on span at bounding box center [938, 421] width 79 height 40
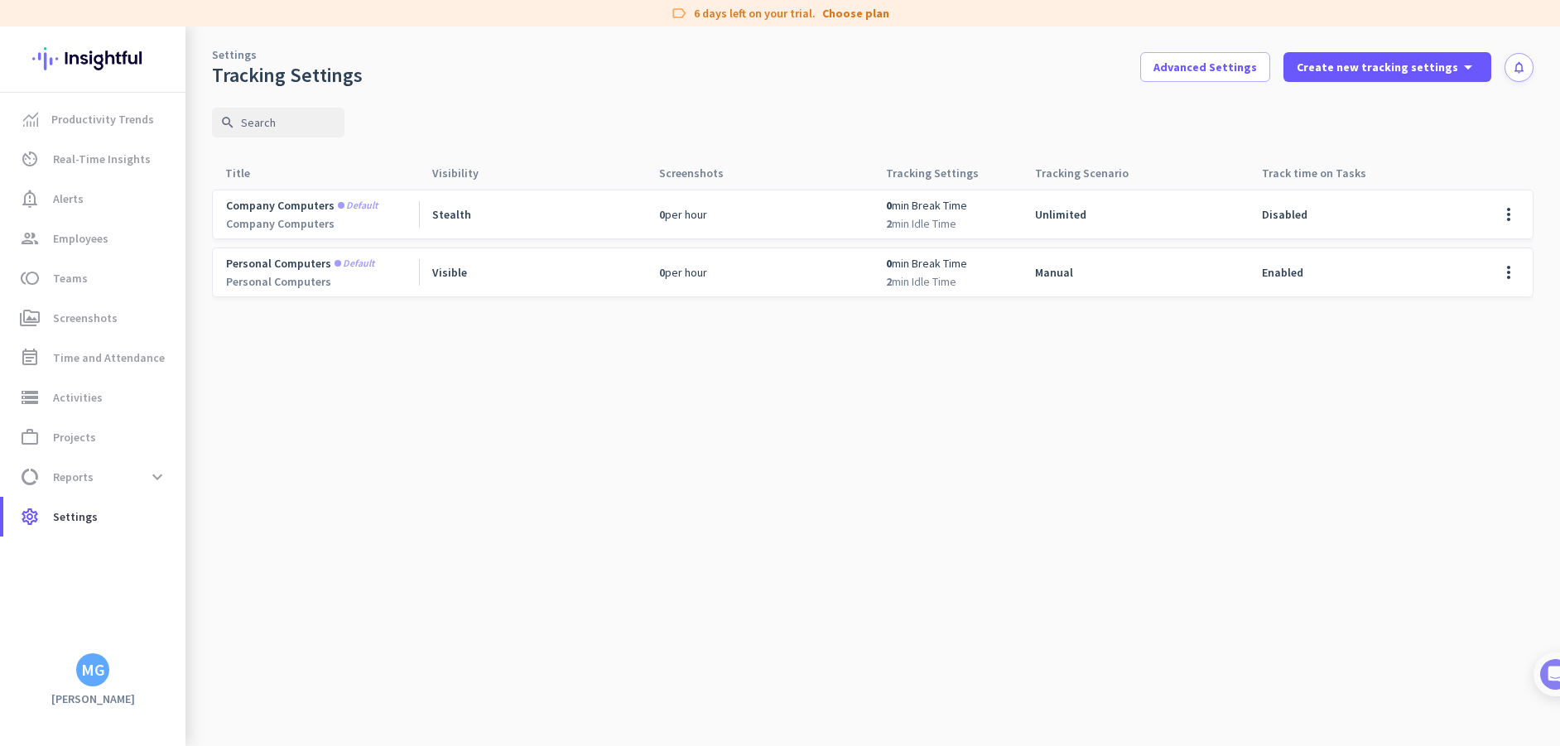
click at [661, 442] on cdk-virtual-scroll-viewport "Company computers Default Company Computers Stealth 0 per hour 0 min Break Time…" at bounding box center [872, 467] width 1321 height 557
click at [627, 437] on cdk-virtual-scroll-viewport "Company computers Default Company Computers Stealth 0 per hour 0 min Break Time…" at bounding box center [872, 467] width 1321 height 557
click at [79, 438] on span "Projects" at bounding box center [74, 437] width 43 height 20
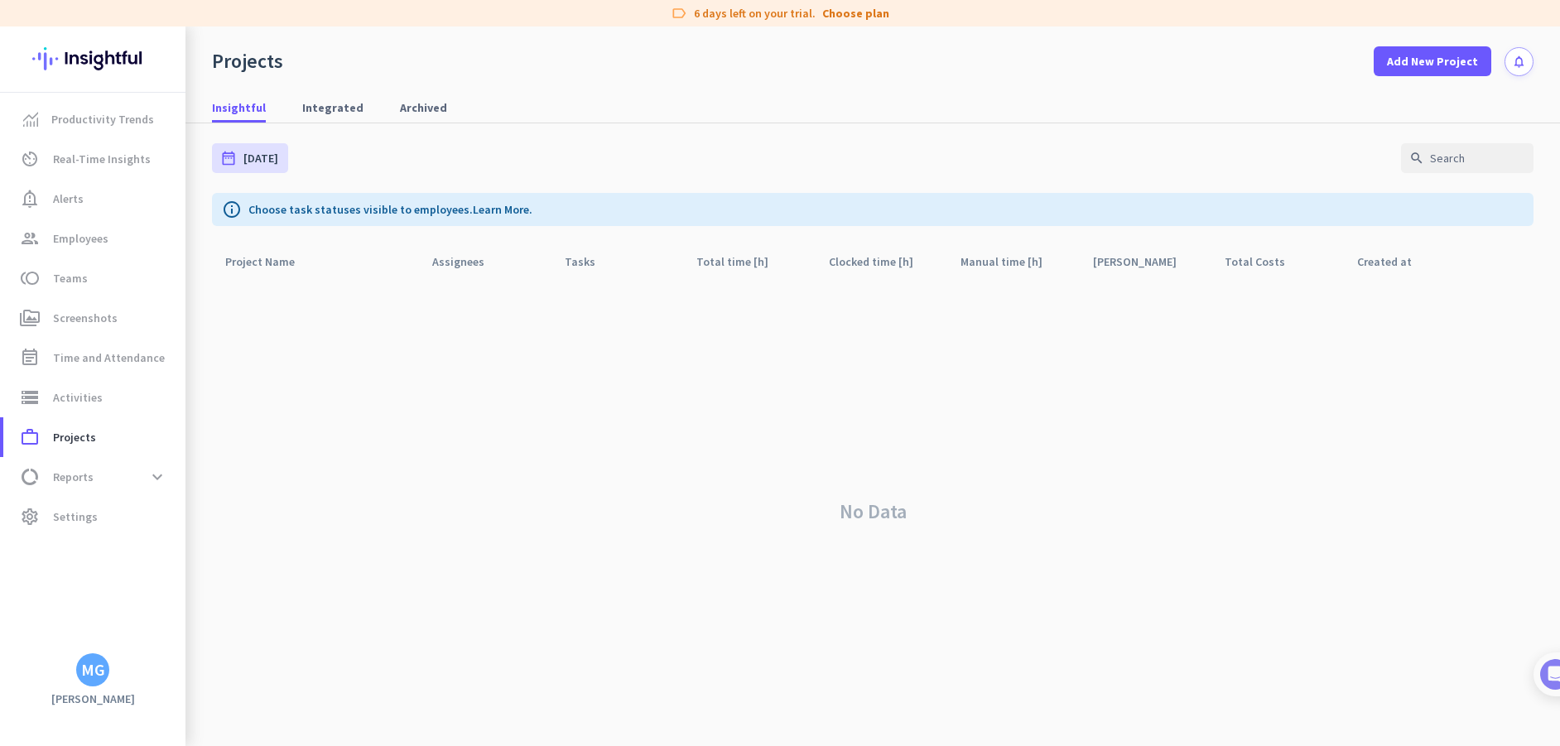
click at [873, 512] on div "No Data" at bounding box center [872, 511] width 1321 height 469
click at [747, 503] on div "No Data" at bounding box center [872, 511] width 1321 height 469
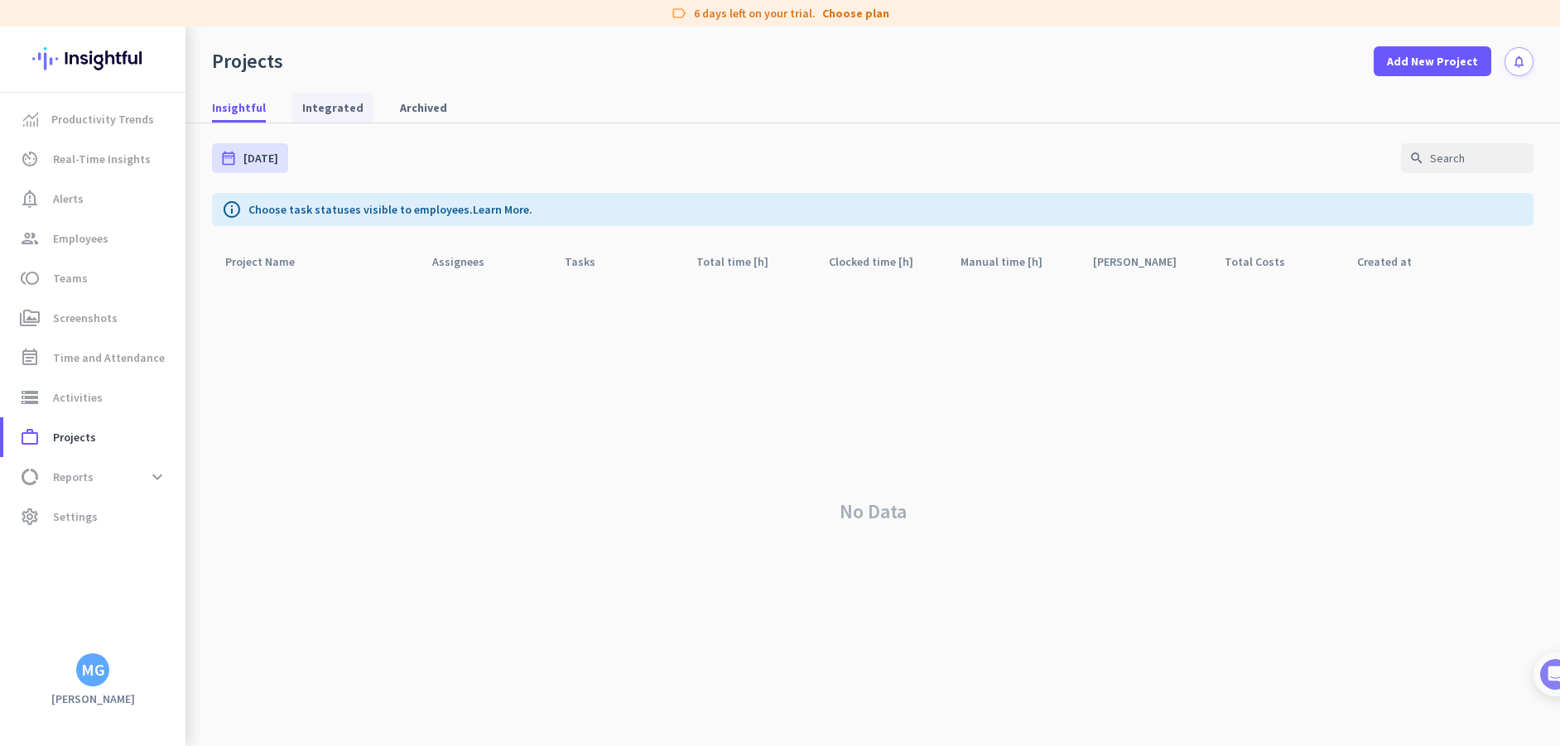
click at [323, 112] on span "Integrated" at bounding box center [332, 107] width 61 height 17
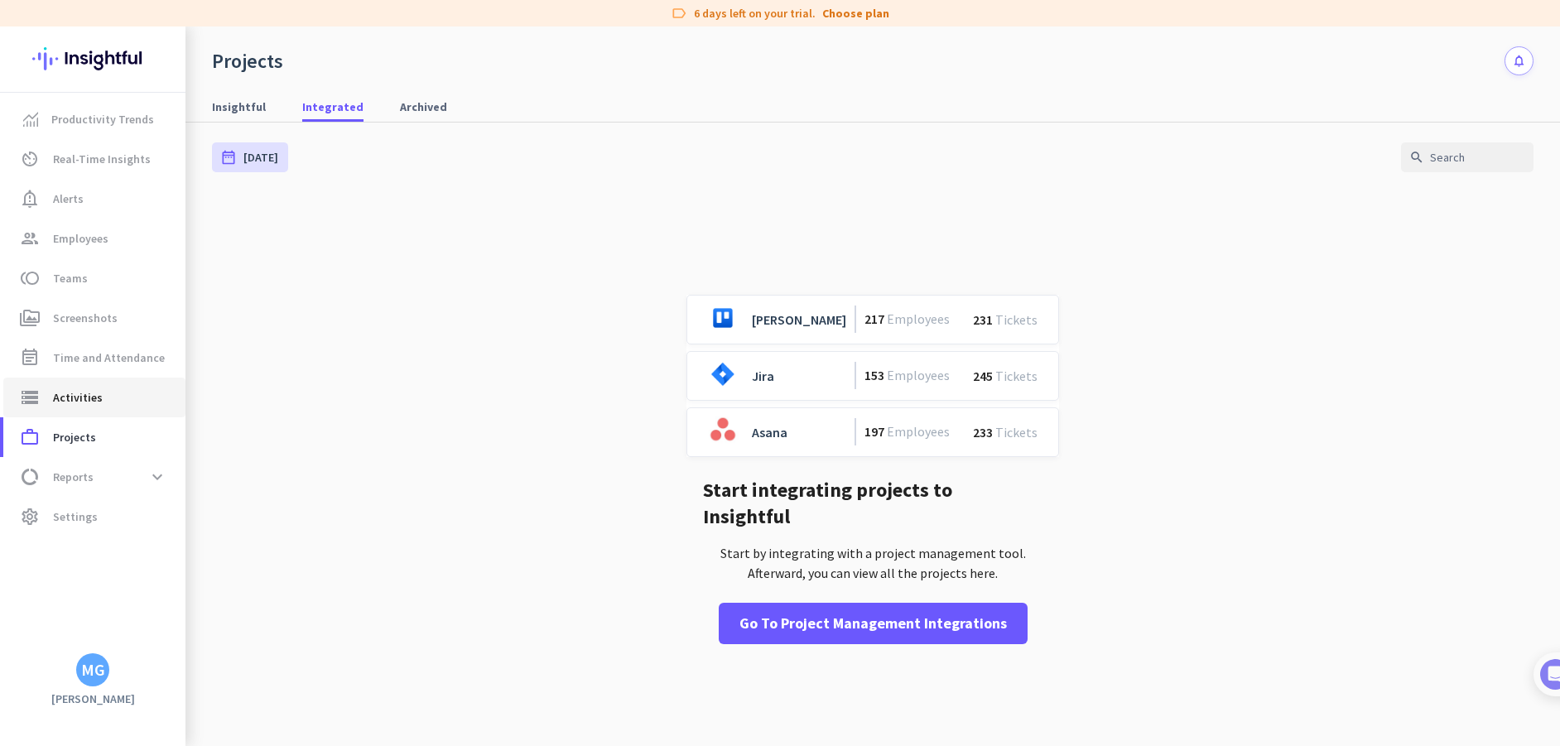
click at [63, 393] on span "Activities" at bounding box center [78, 397] width 50 height 20
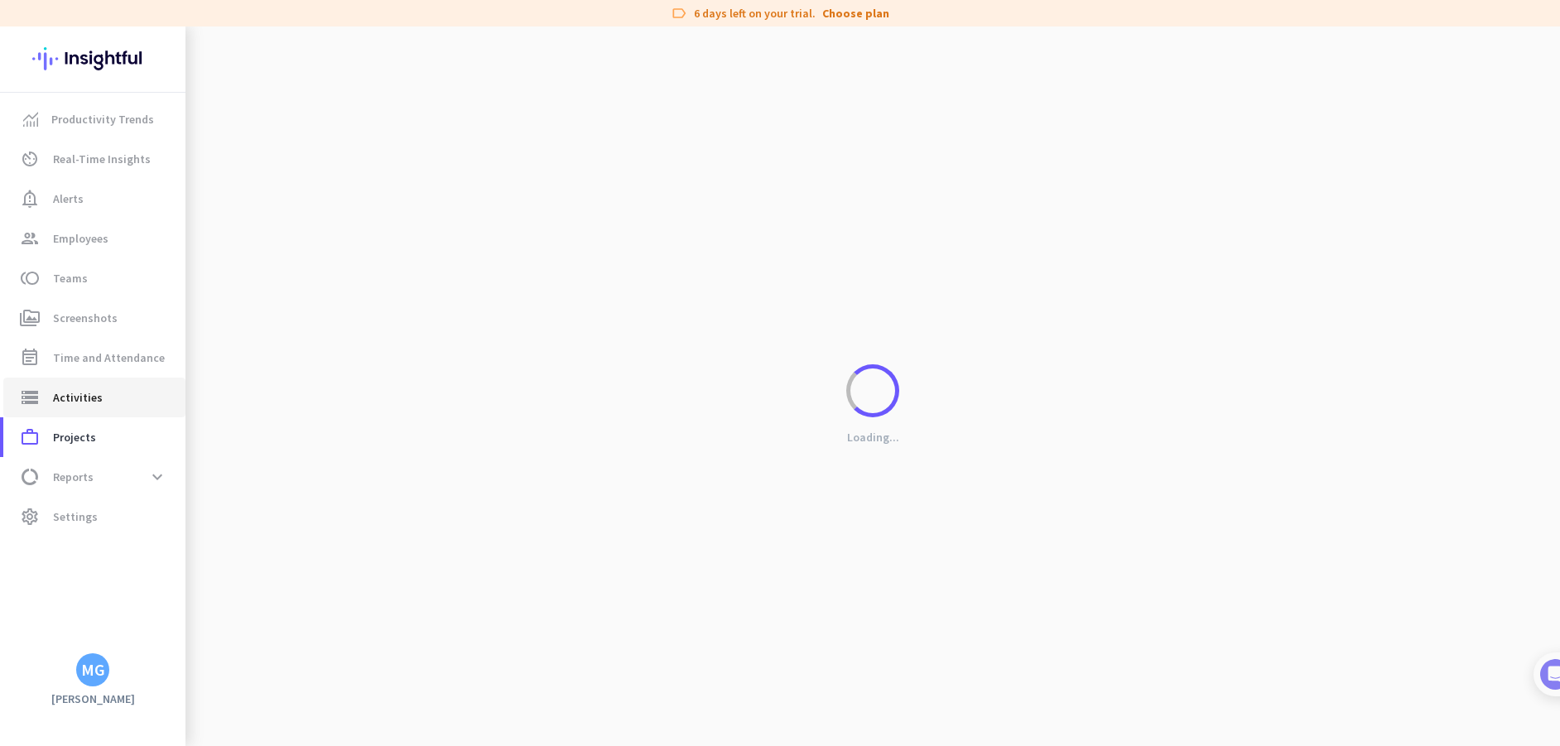
type input "[DATE]"
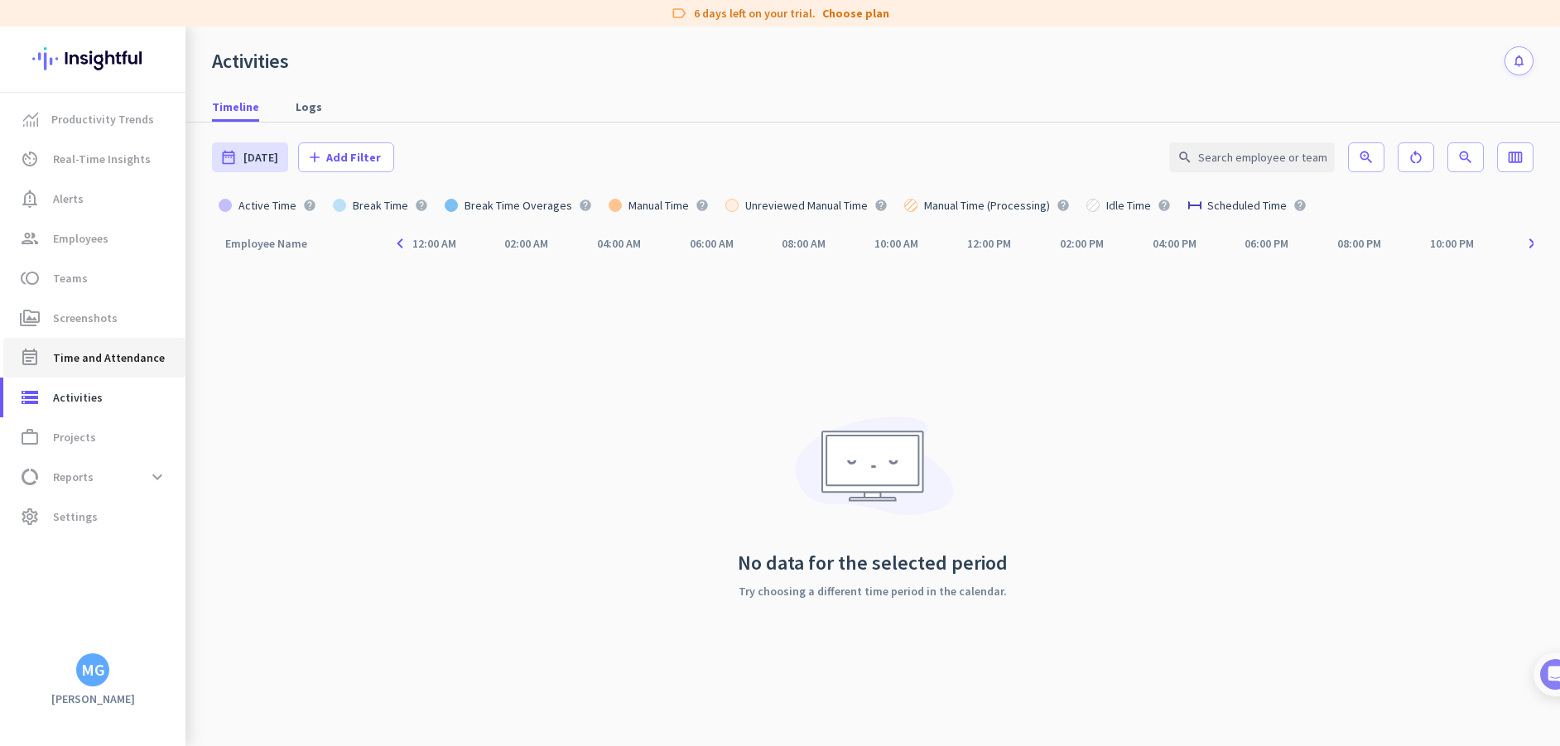
click at [104, 361] on span "Time and Attendance" at bounding box center [109, 358] width 112 height 20
type input "[DATE] - [DATE]"
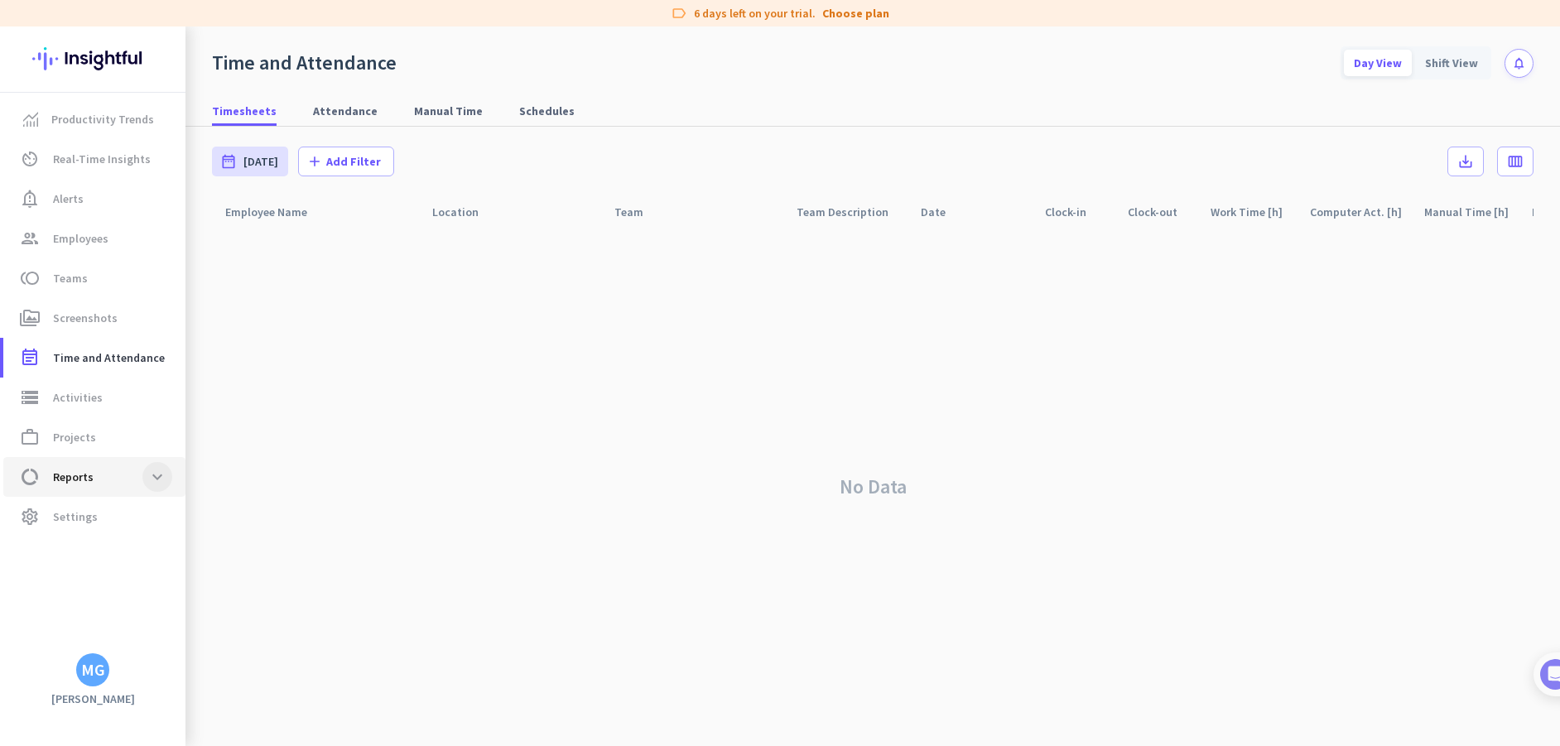
click at [161, 478] on span at bounding box center [157, 477] width 30 height 30
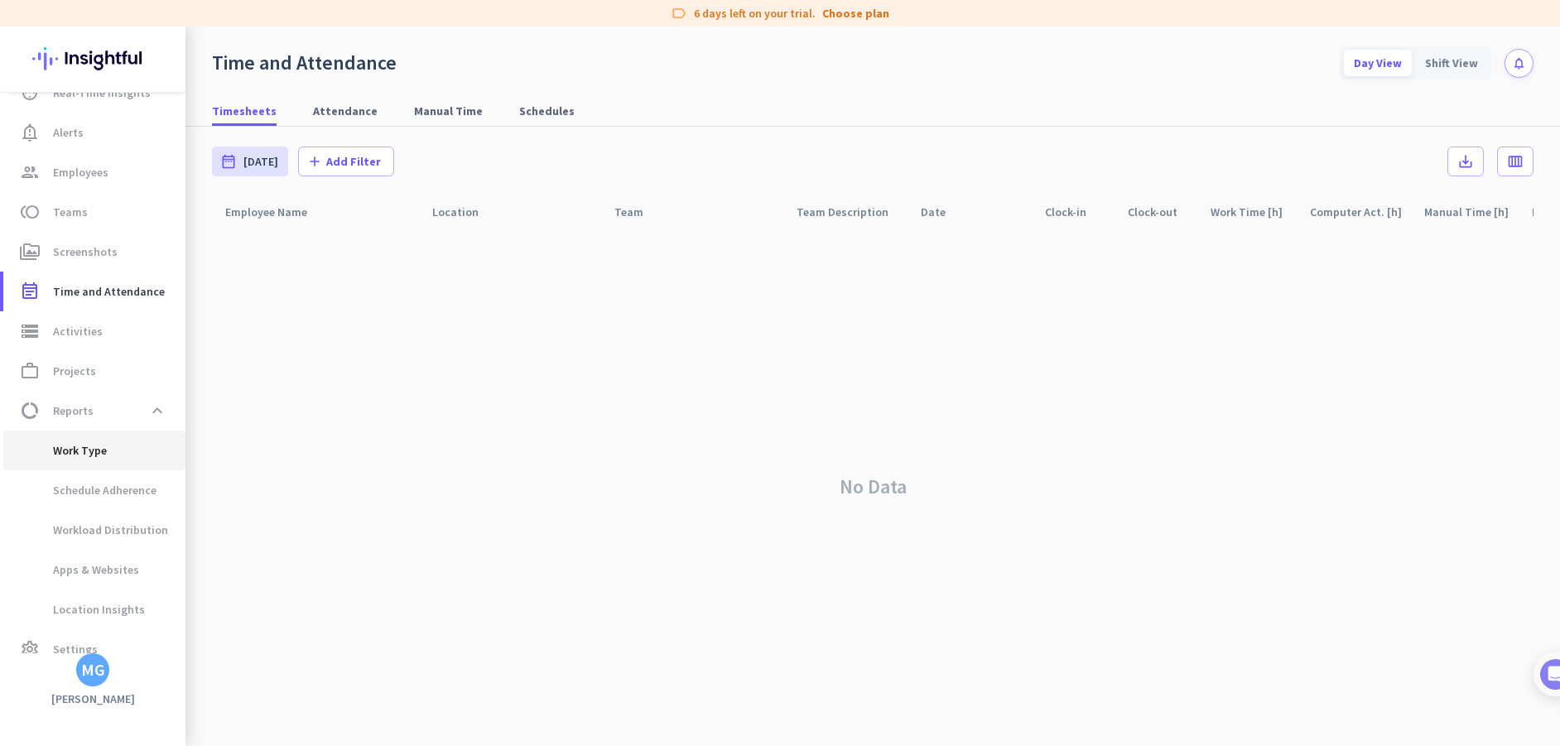
scroll to position [89, 0]
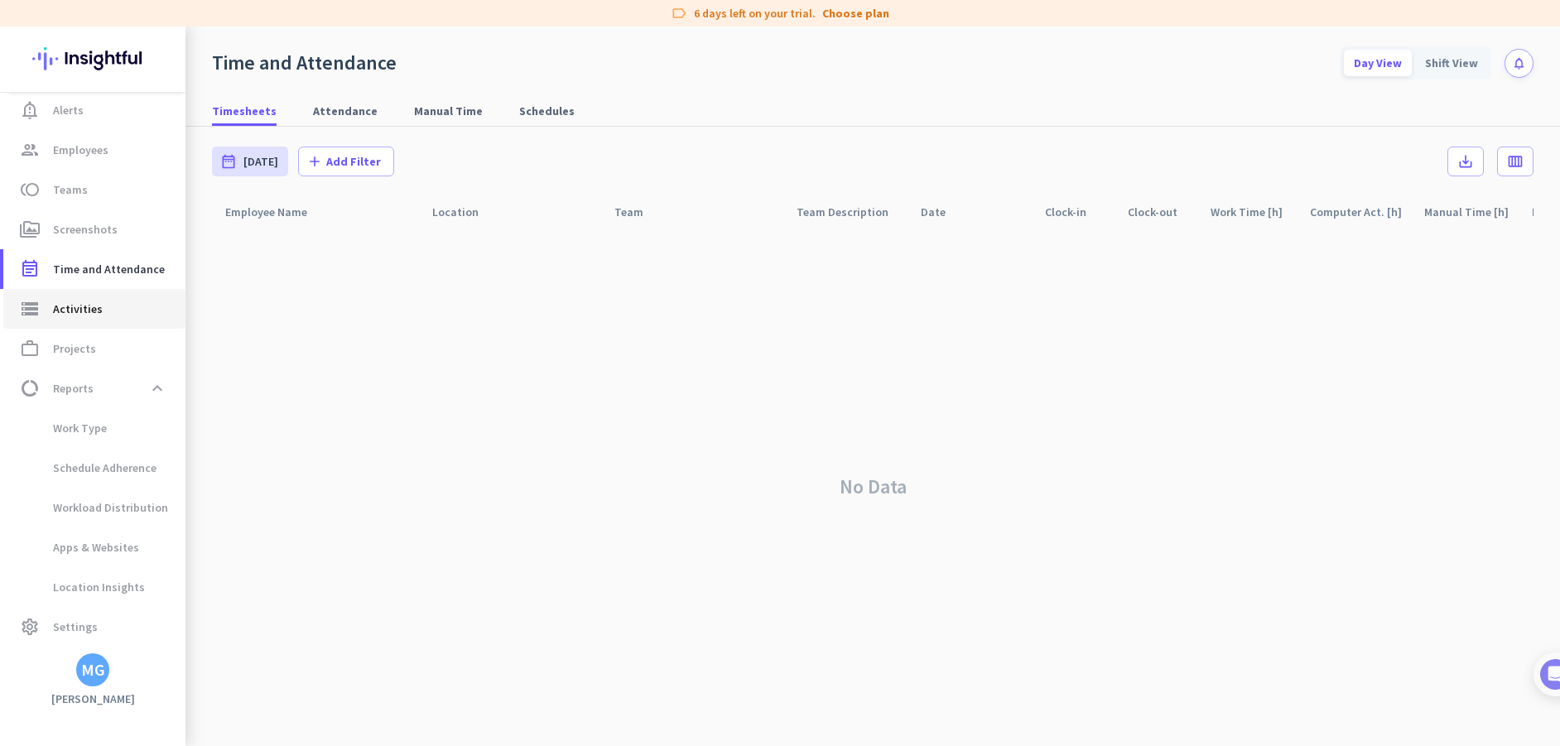
click at [78, 305] on span "Activities" at bounding box center [78, 309] width 50 height 20
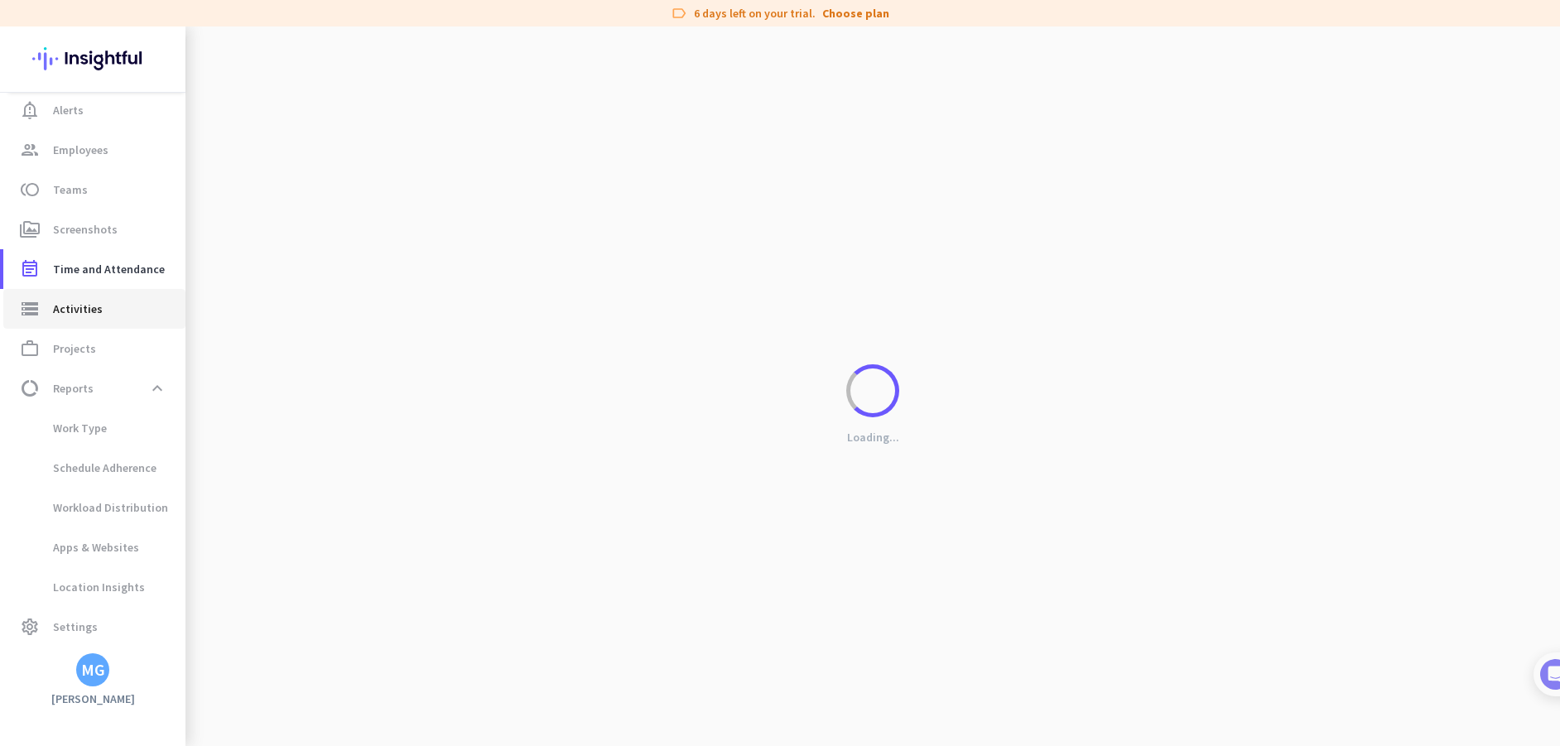
type input "[DATE]"
